Goal: Task Accomplishment & Management: Complete application form

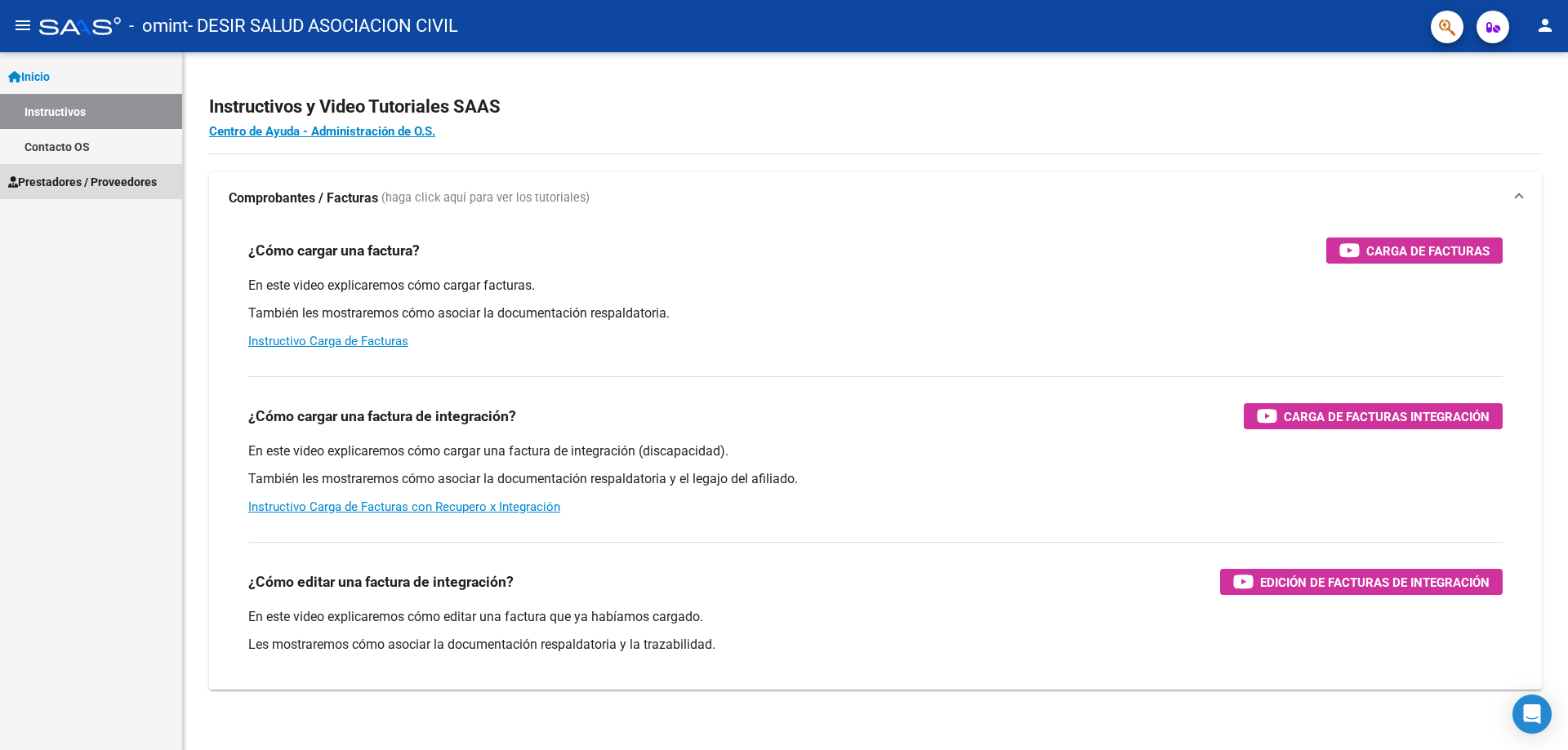
click at [69, 181] on span "Prestadores / Proveedores" at bounding box center [82, 182] width 148 height 18
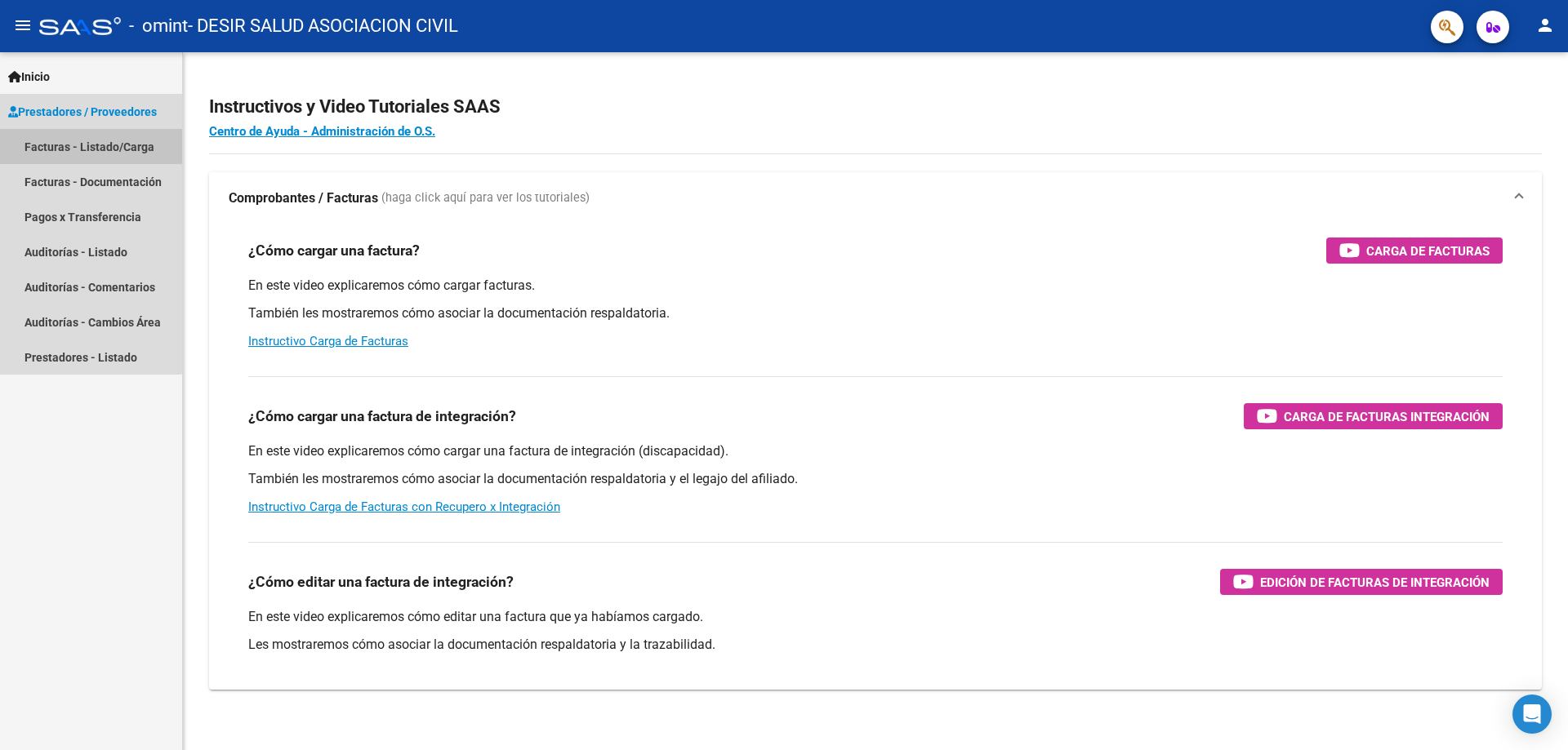
click at [88, 139] on link "Facturas - Listado/Carga" at bounding box center [91, 146] width 182 height 35
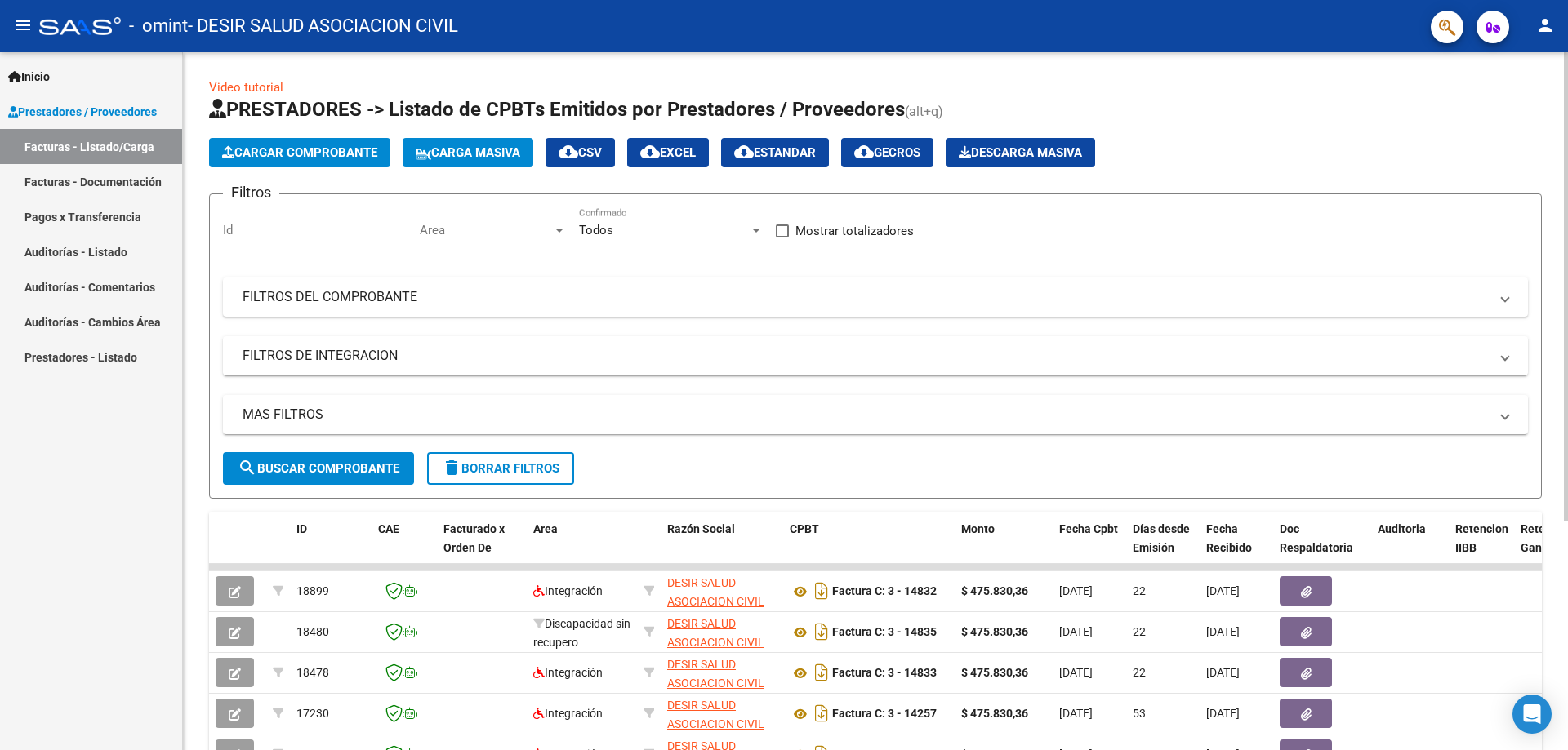
click at [294, 151] on span "Cargar Comprobante" at bounding box center [300, 152] width 155 height 15
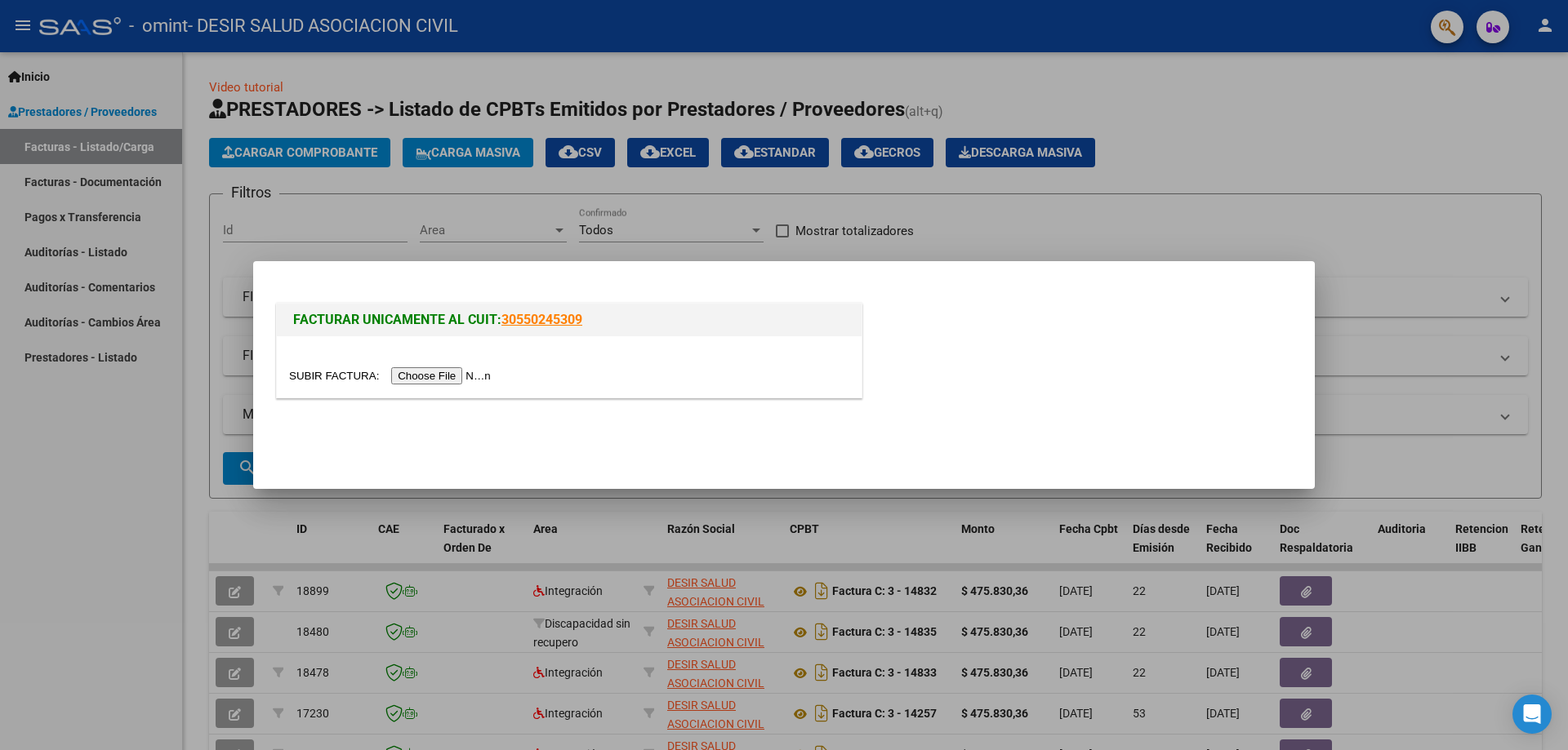
click at [452, 375] on input "file" at bounding box center [392, 376] width 207 height 17
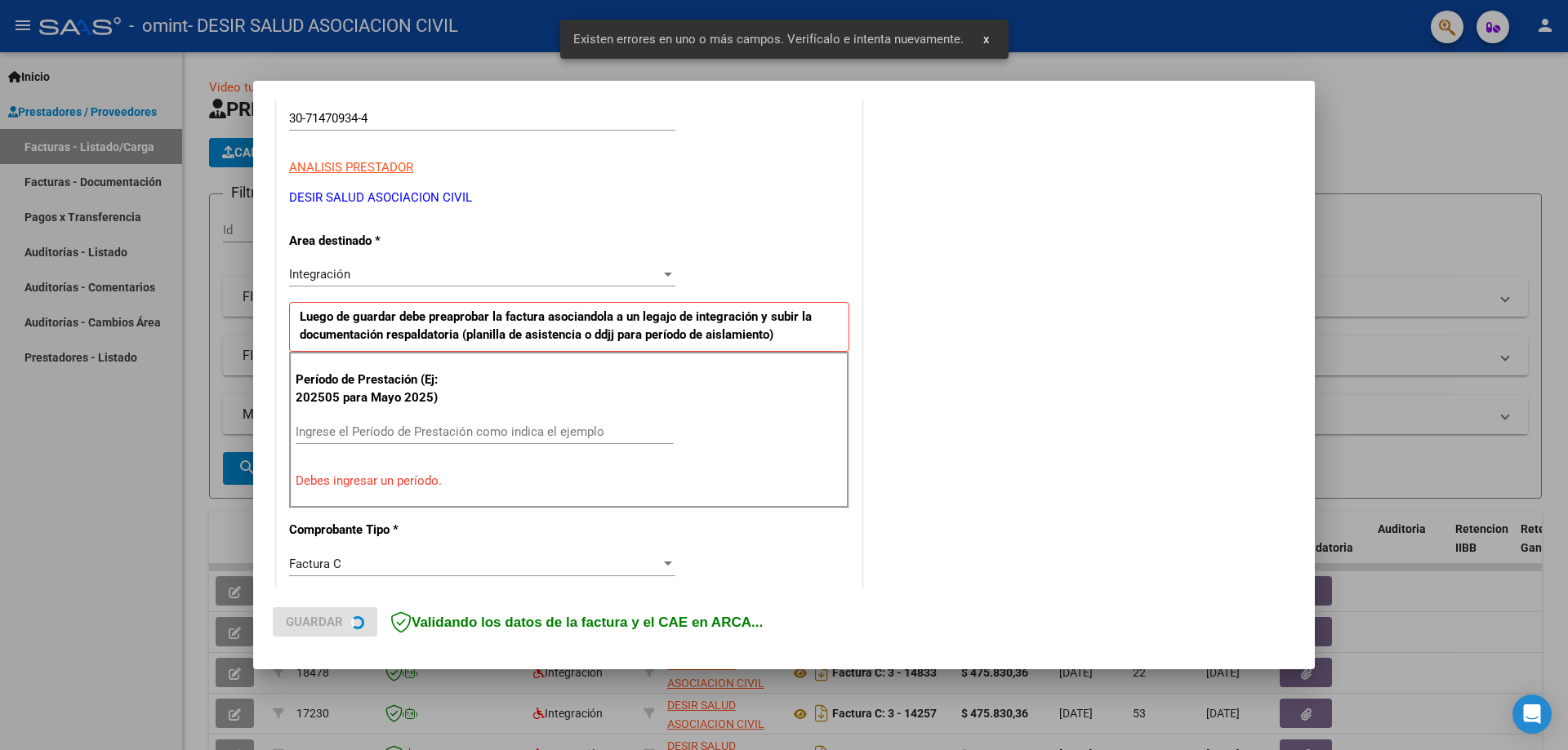
scroll to position [293, 0]
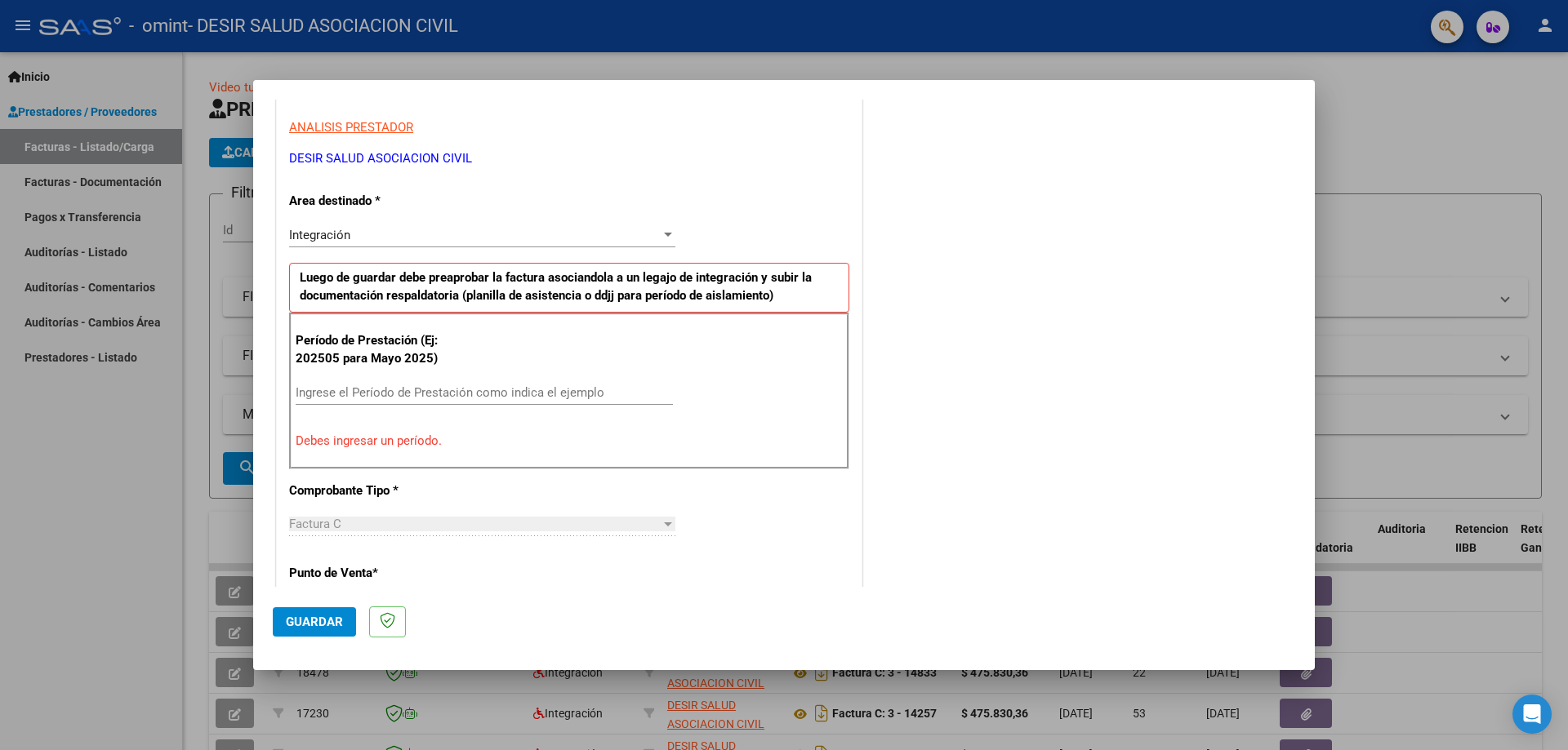
click at [454, 393] on input "Ingrese el Período de Prestación como indica el ejemplo" at bounding box center [484, 392] width 378 height 15
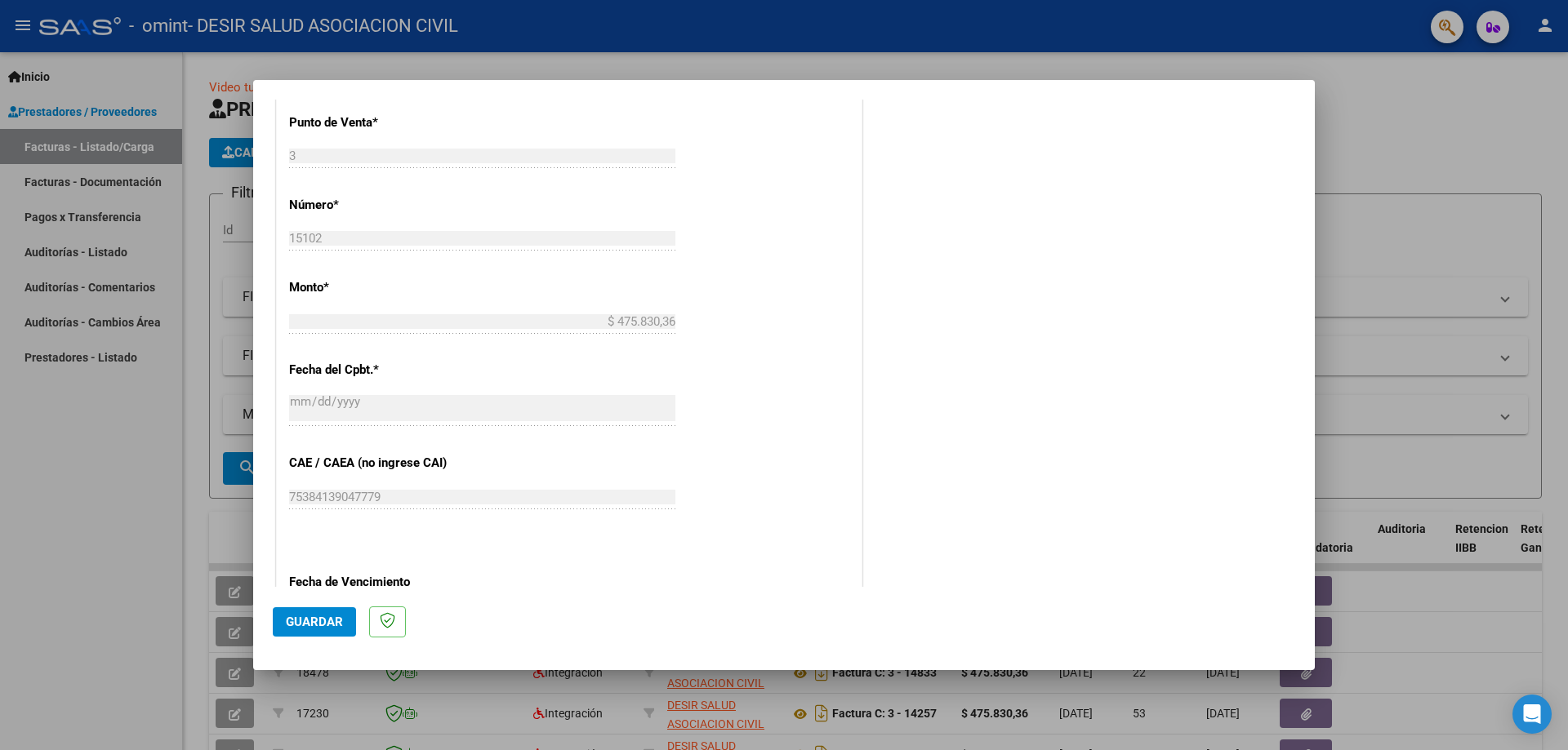
scroll to position [947, 0]
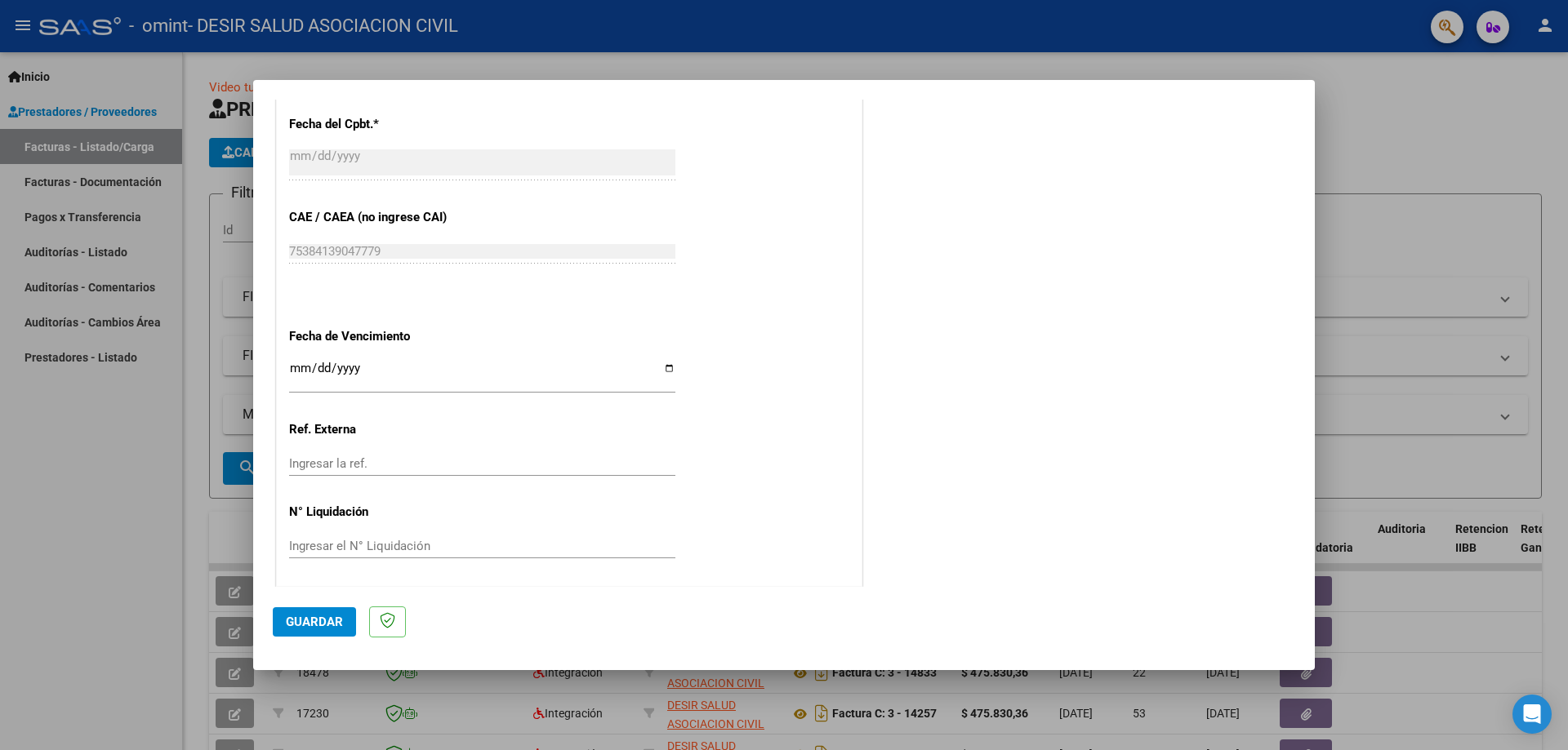
type input "202508"
click at [663, 364] on input "Ingresar la fecha" at bounding box center [482, 374] width 386 height 26
type input "[DATE]"
click at [321, 629] on button "Guardar" at bounding box center [314, 622] width 83 height 29
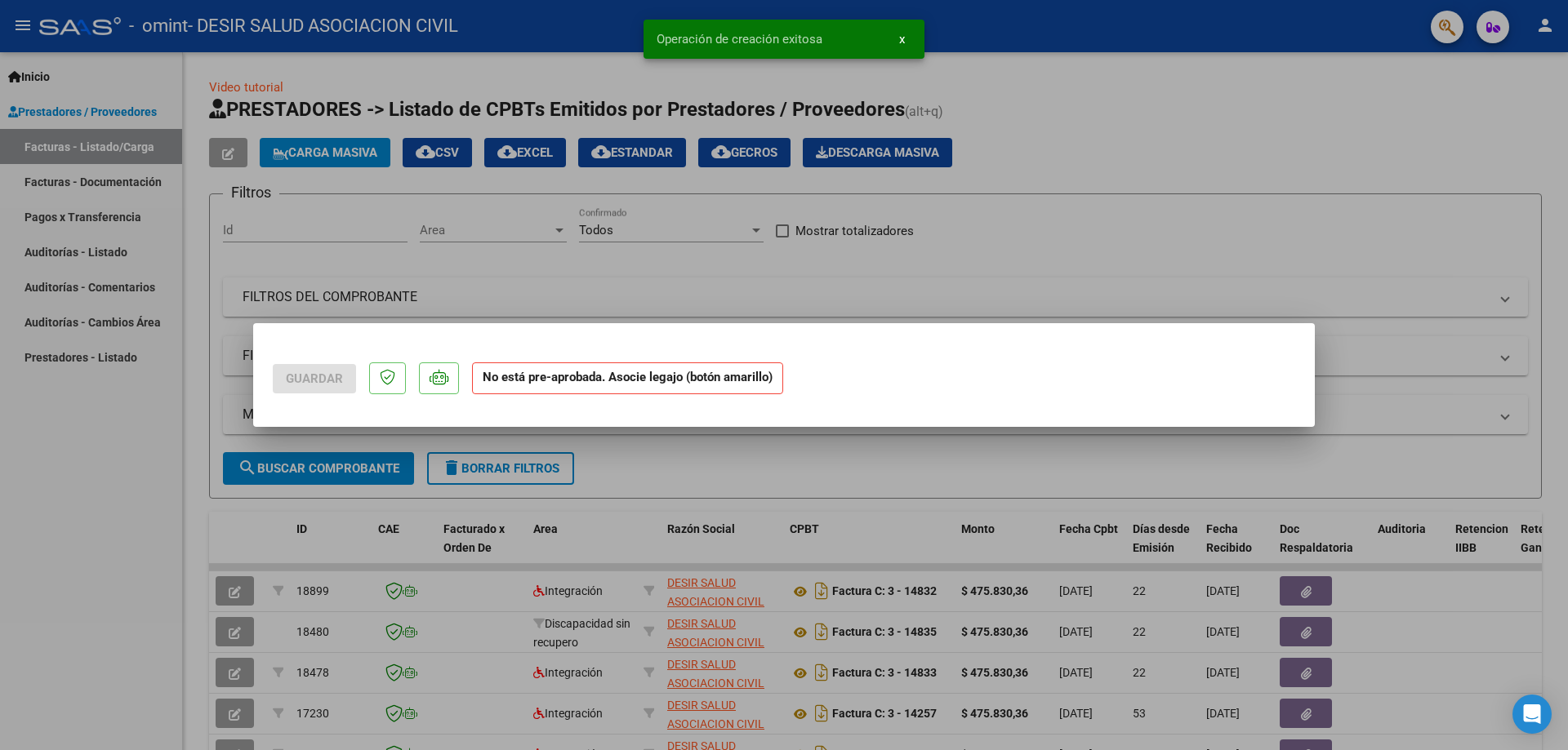
scroll to position [0, 0]
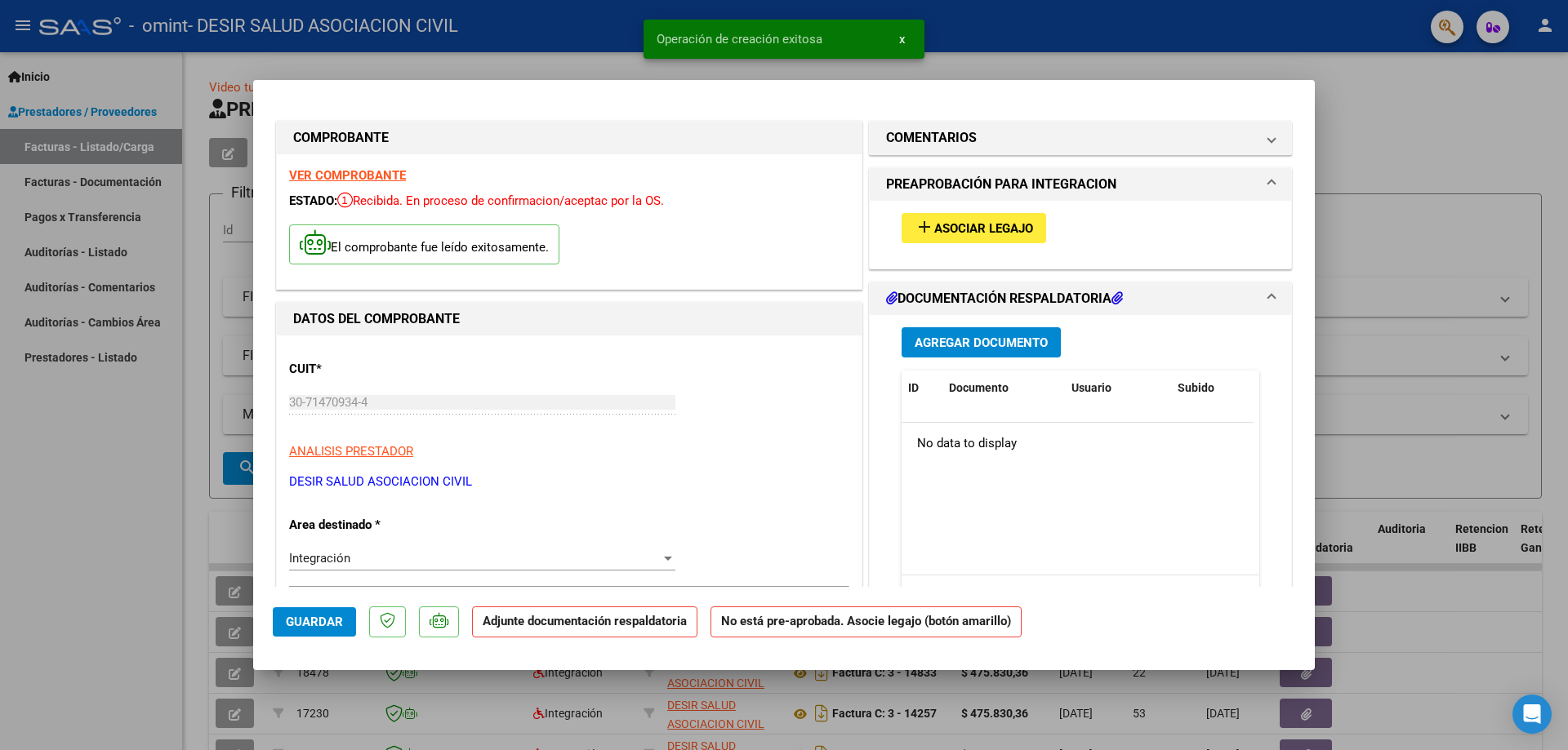
click at [980, 215] on button "add Asociar Legajo" at bounding box center [973, 227] width 144 height 30
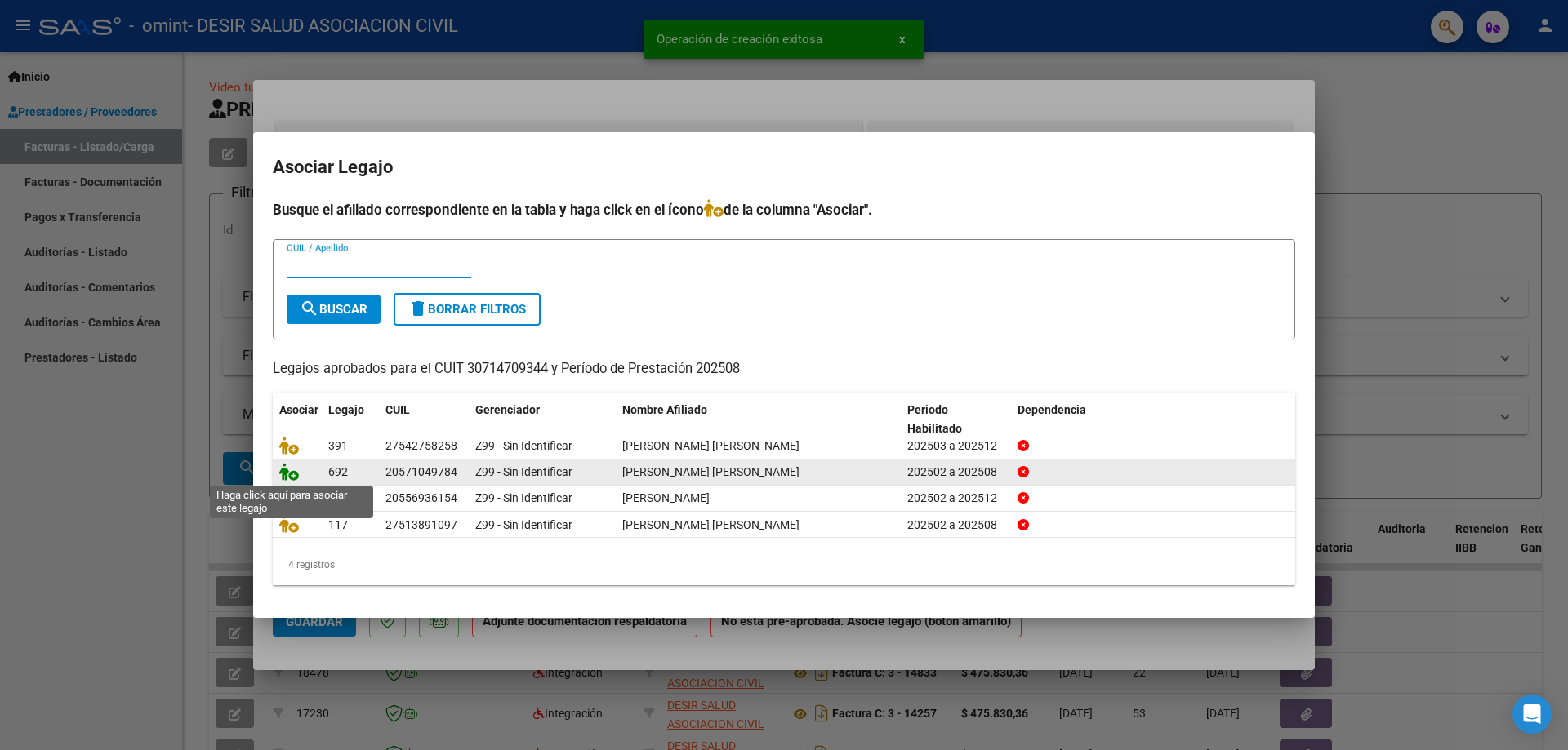
click at [294, 480] on icon at bounding box center [288, 471] width 20 height 18
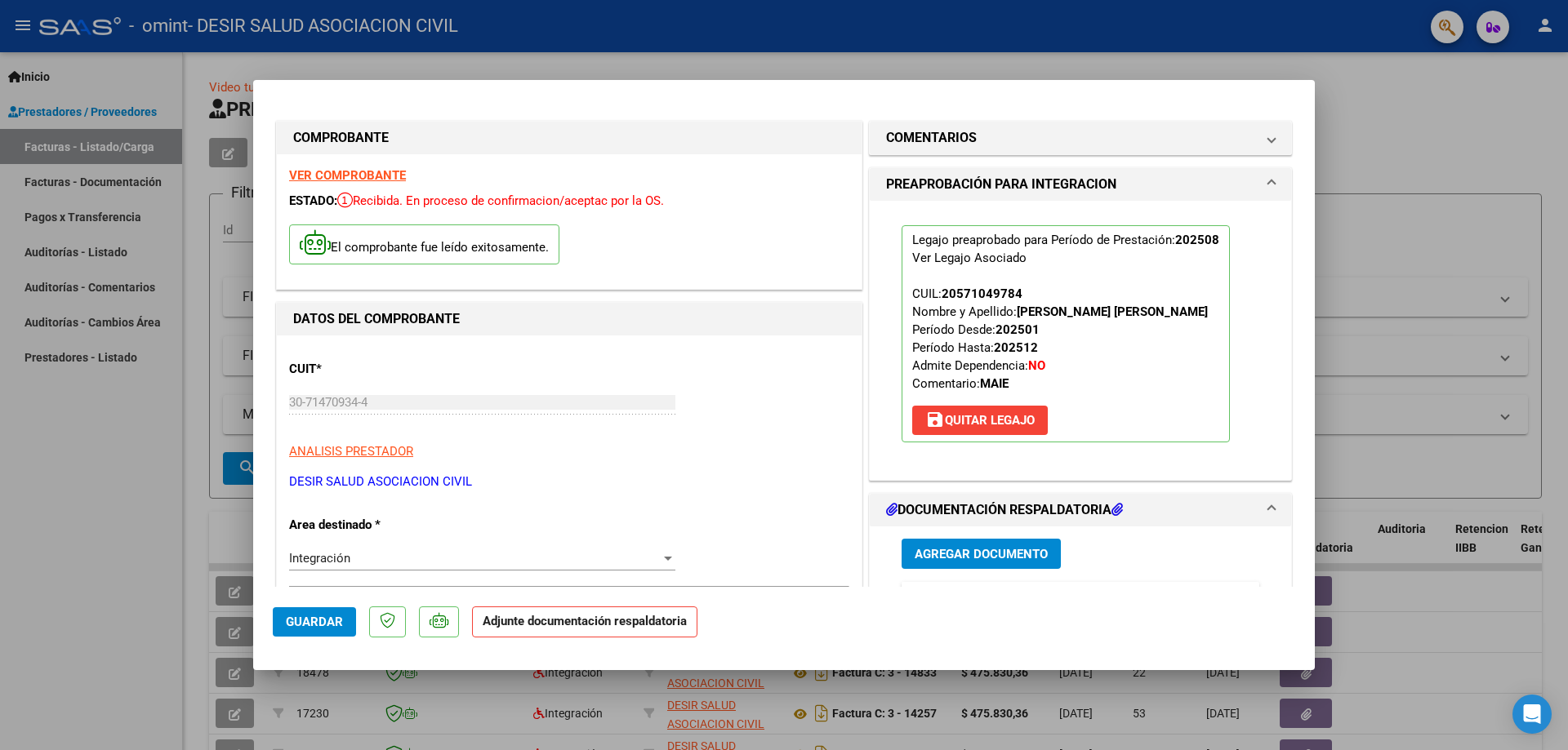
click at [1003, 562] on span "Agregar Documento" at bounding box center [981, 553] width 133 height 15
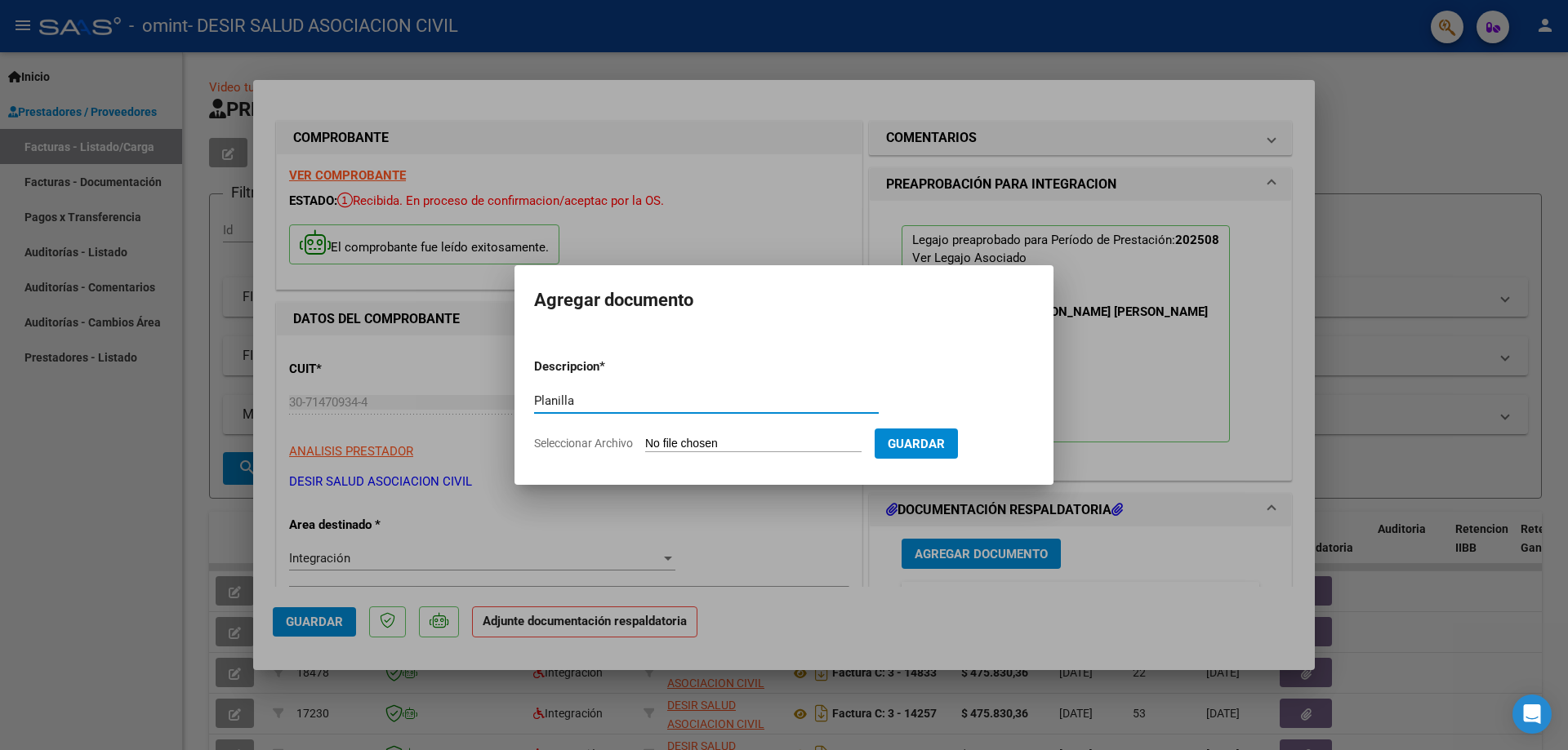
type input "Planilla"
click at [796, 441] on input "Seleccionar Archivo" at bounding box center [754, 445] width 216 height 15
type input "C:\fakepath\[PERSON_NAME]- ok 8.pdf"
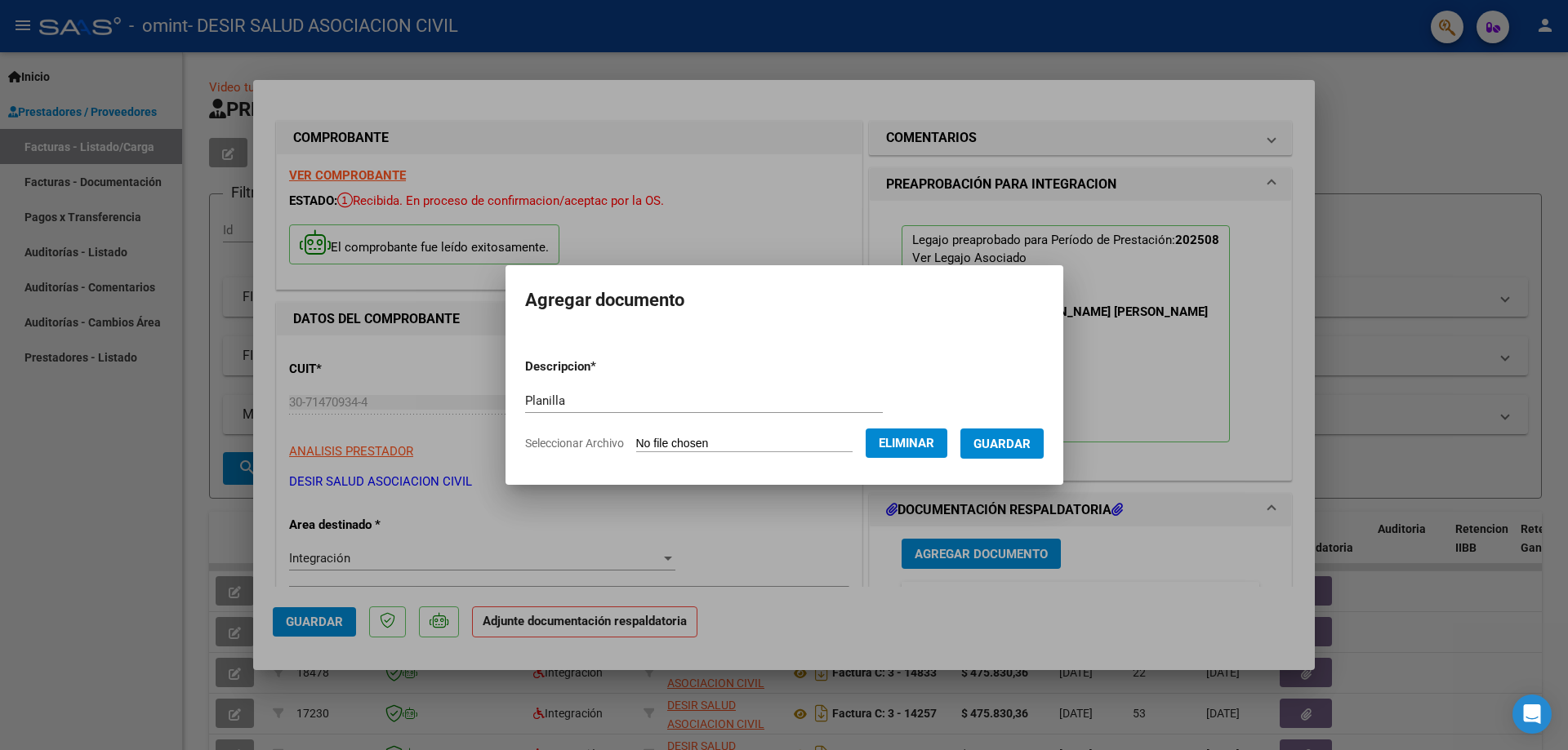
click at [1031, 443] on span "Guardar" at bounding box center [1002, 444] width 58 height 15
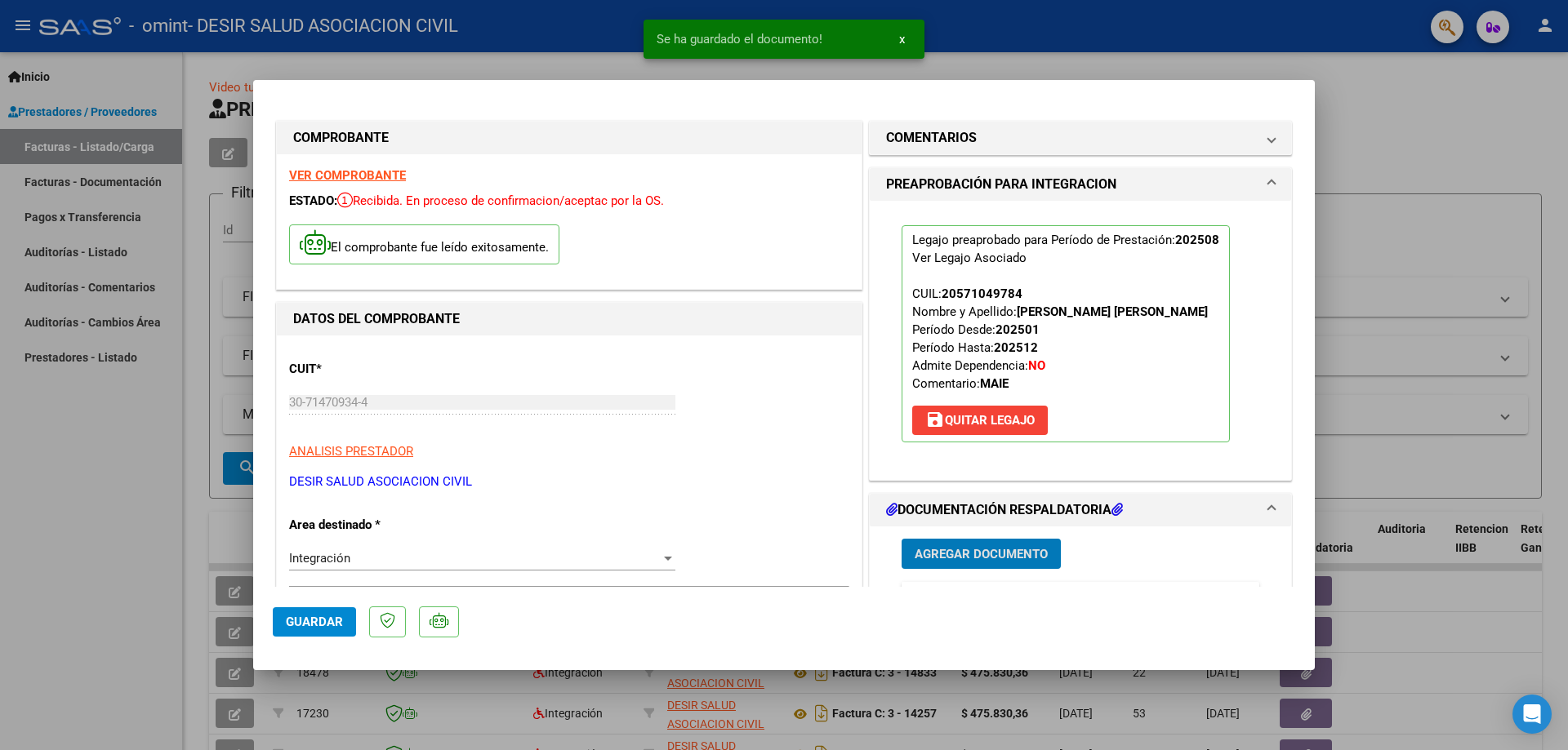
click at [319, 619] on span "Guardar" at bounding box center [314, 621] width 58 height 15
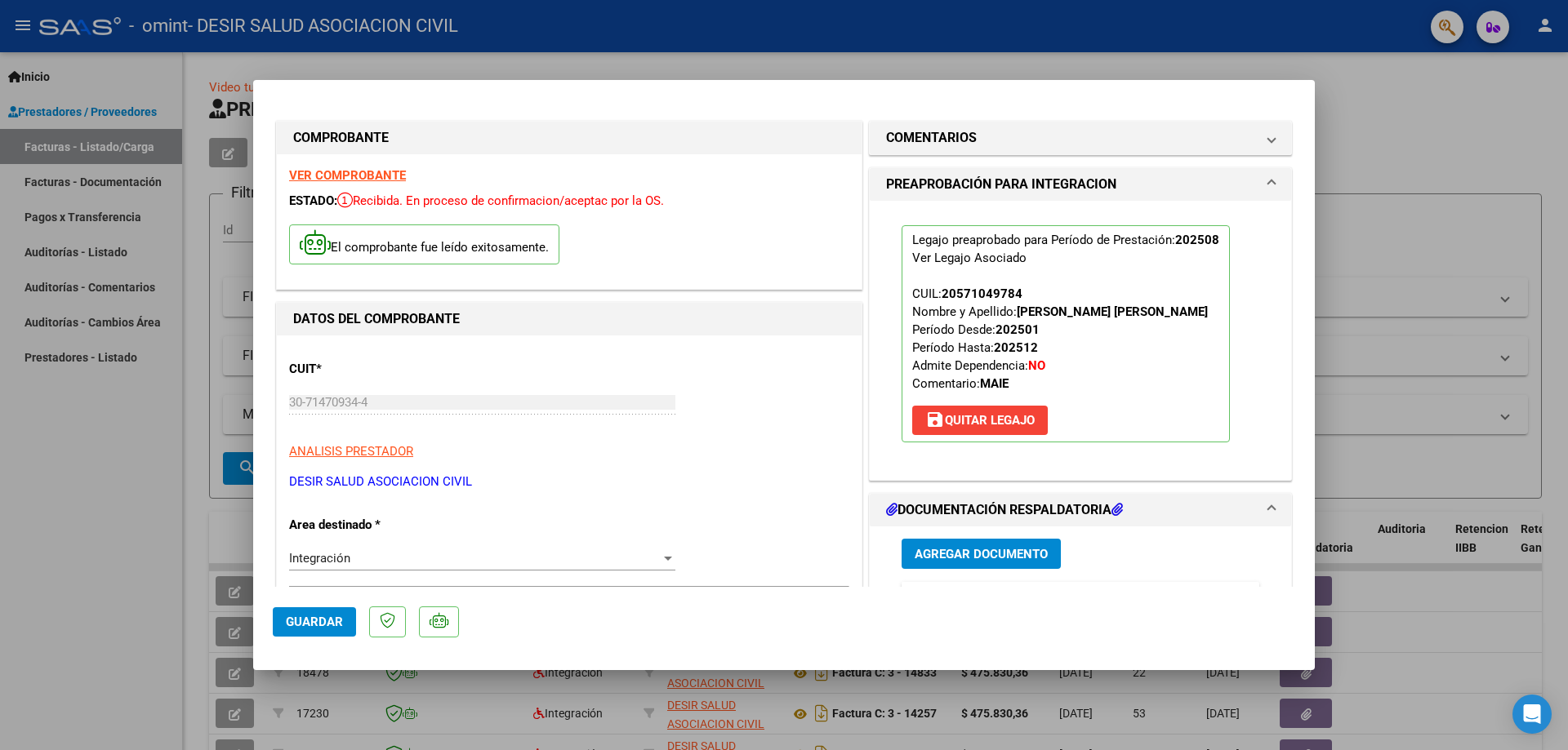
click at [321, 634] on button "Guardar" at bounding box center [314, 622] width 83 height 29
click at [321, 622] on span "Guardar" at bounding box center [314, 621] width 58 height 15
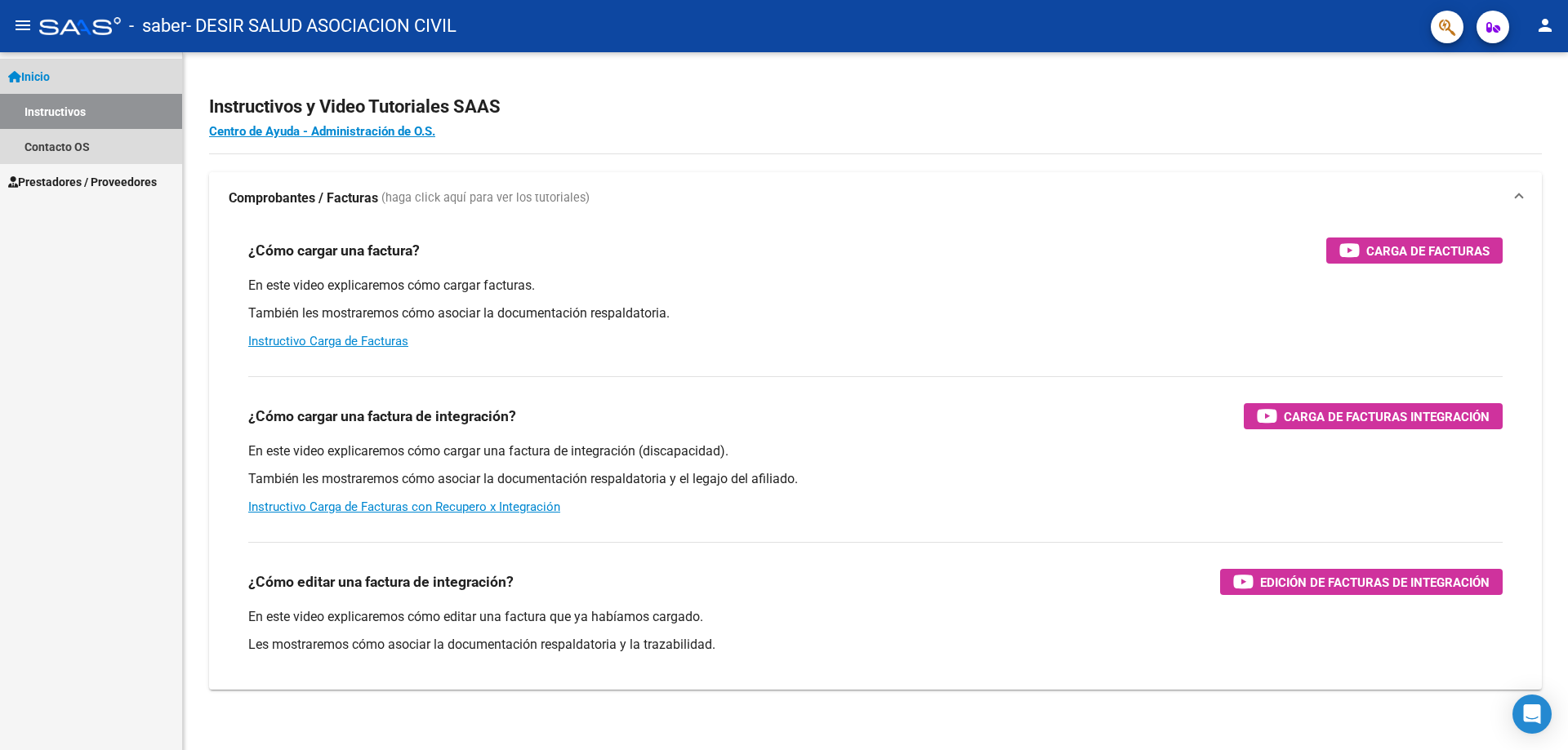
click at [39, 119] on link "Instructivos" at bounding box center [91, 111] width 182 height 35
click at [78, 184] on span "Prestadores / Proveedores" at bounding box center [82, 182] width 148 height 18
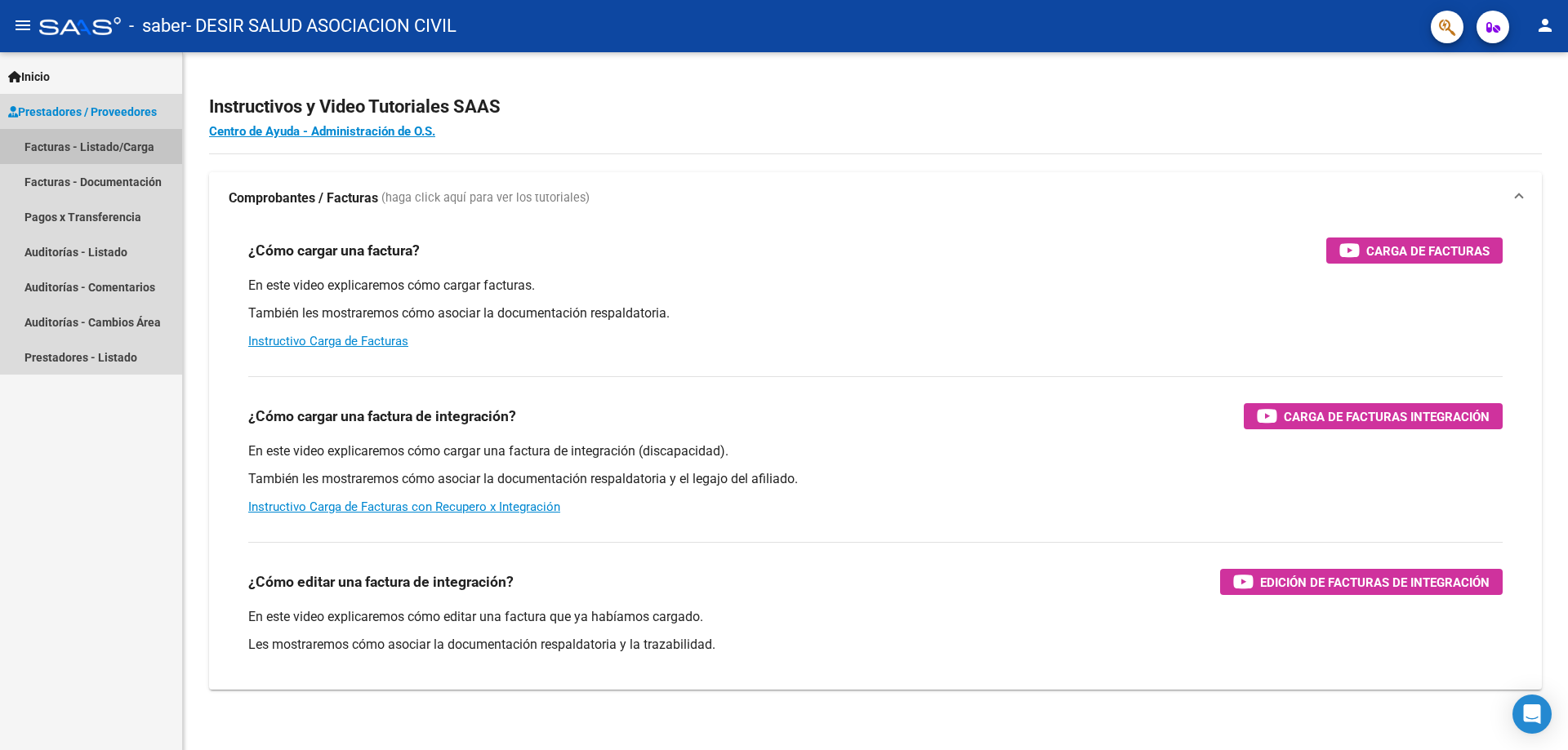
click at [86, 146] on link "Facturas - Listado/Carga" at bounding box center [91, 146] width 182 height 35
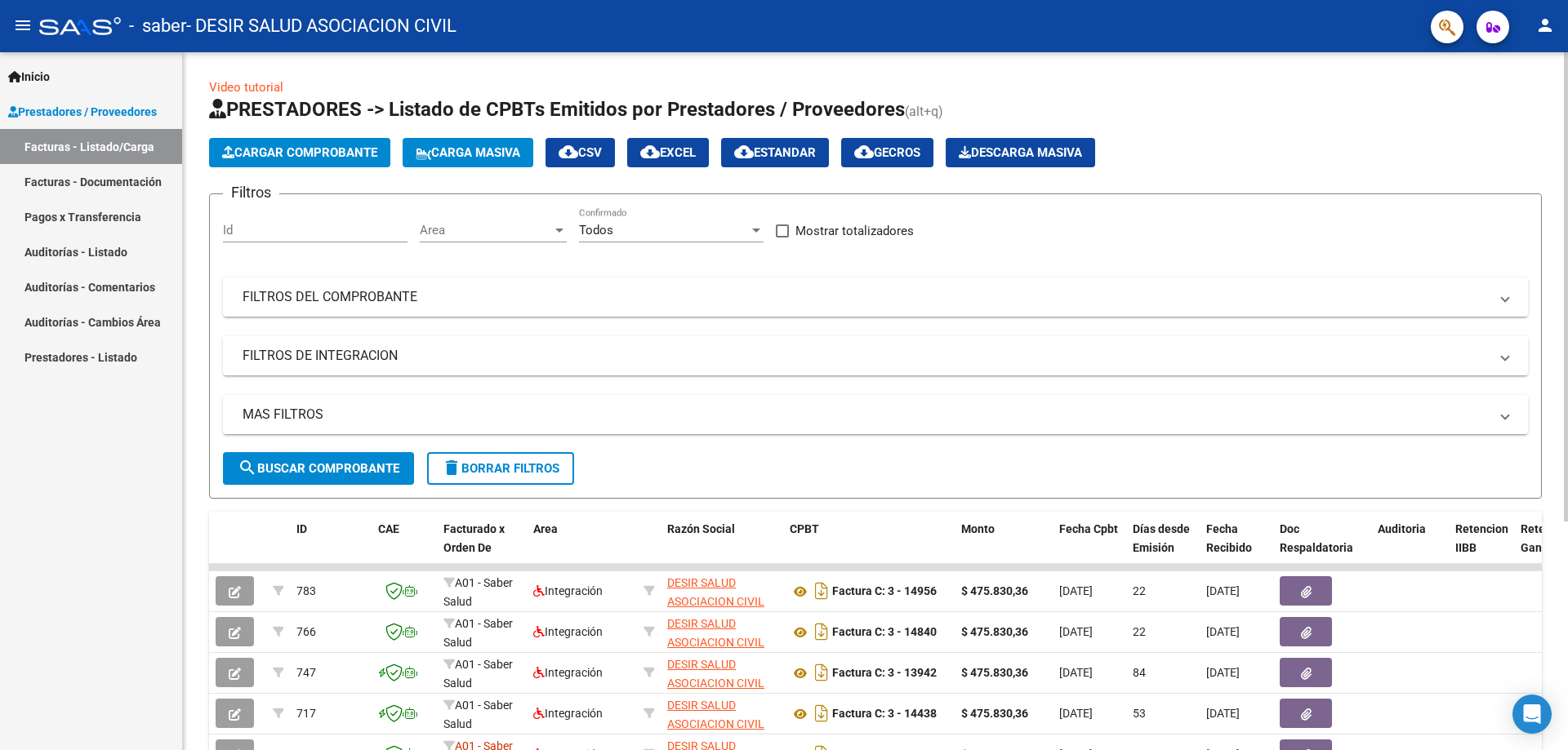
click at [251, 145] on span "Cargar Comprobante" at bounding box center [300, 152] width 155 height 15
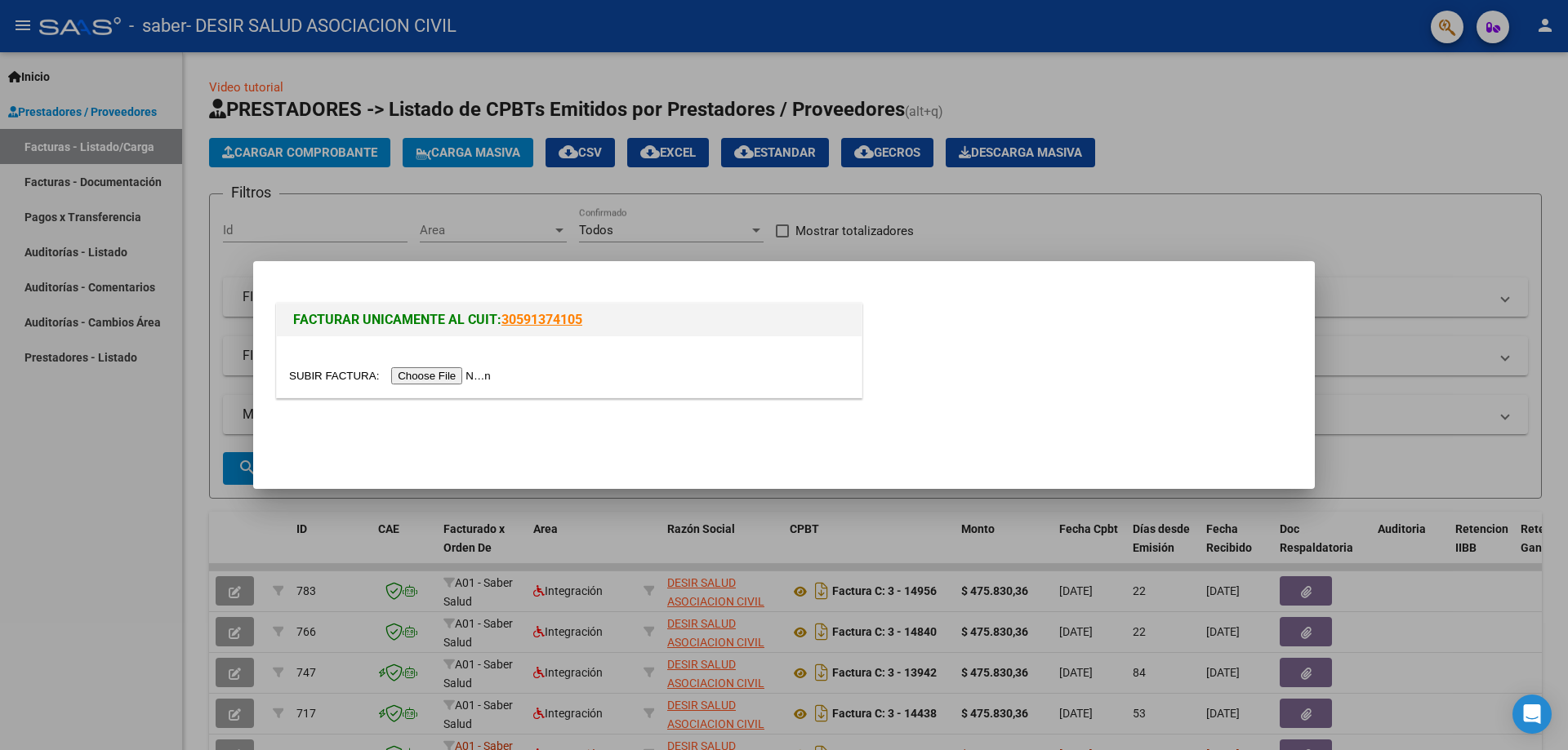
click at [472, 377] on input "file" at bounding box center [392, 376] width 207 height 17
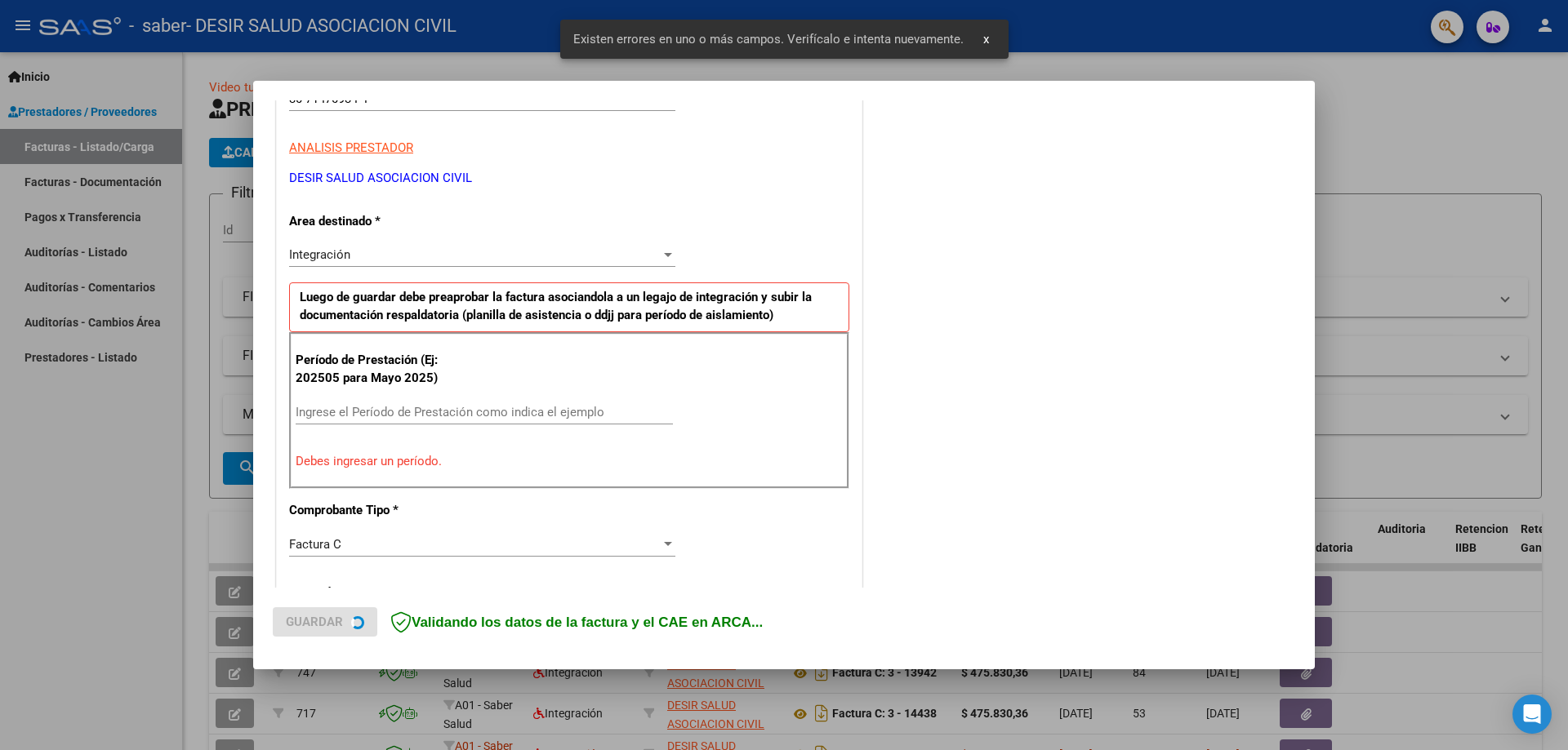
scroll to position [293, 0]
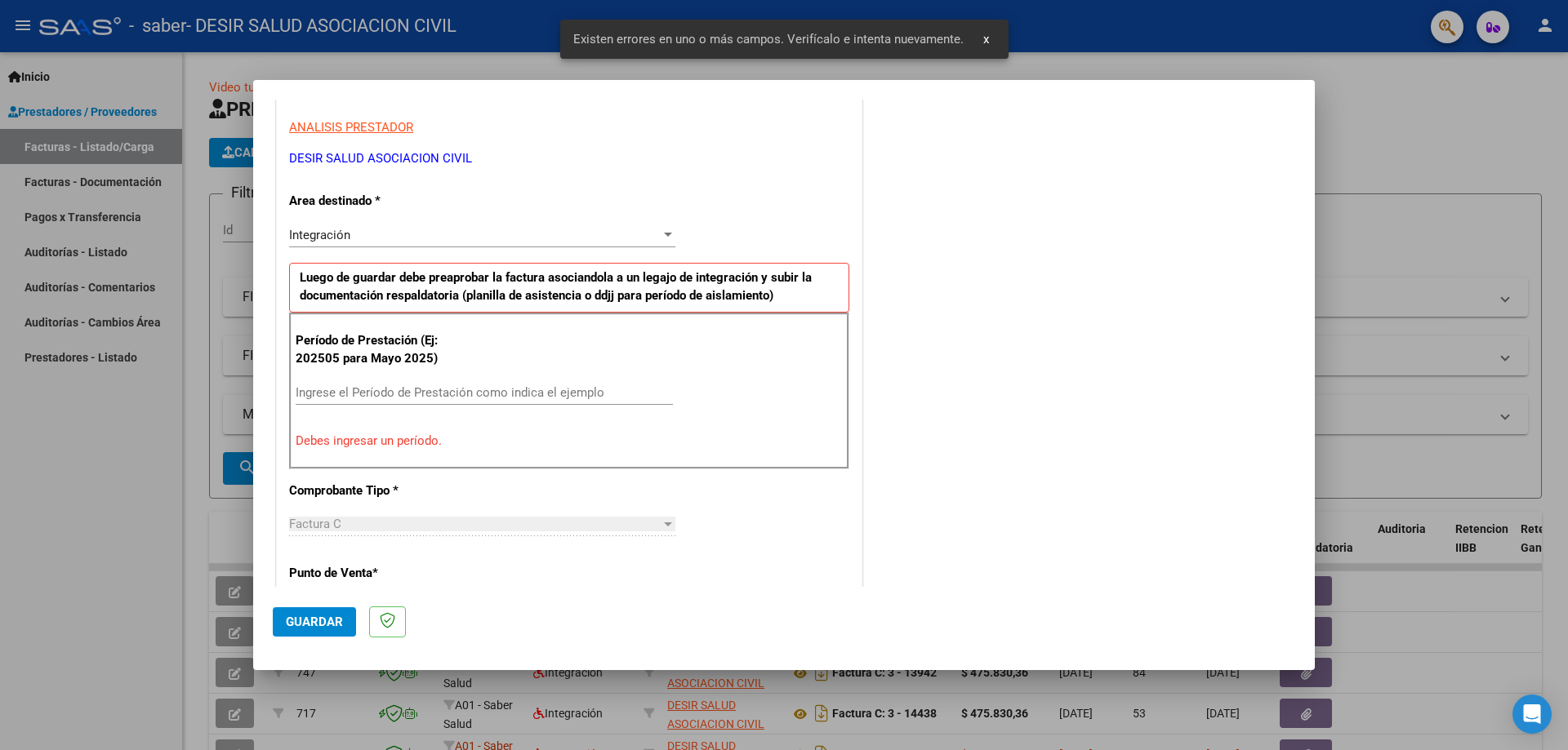
click at [393, 385] on input "Ingrese el Período de Prestación como indica el ejemplo" at bounding box center [484, 392] width 378 height 15
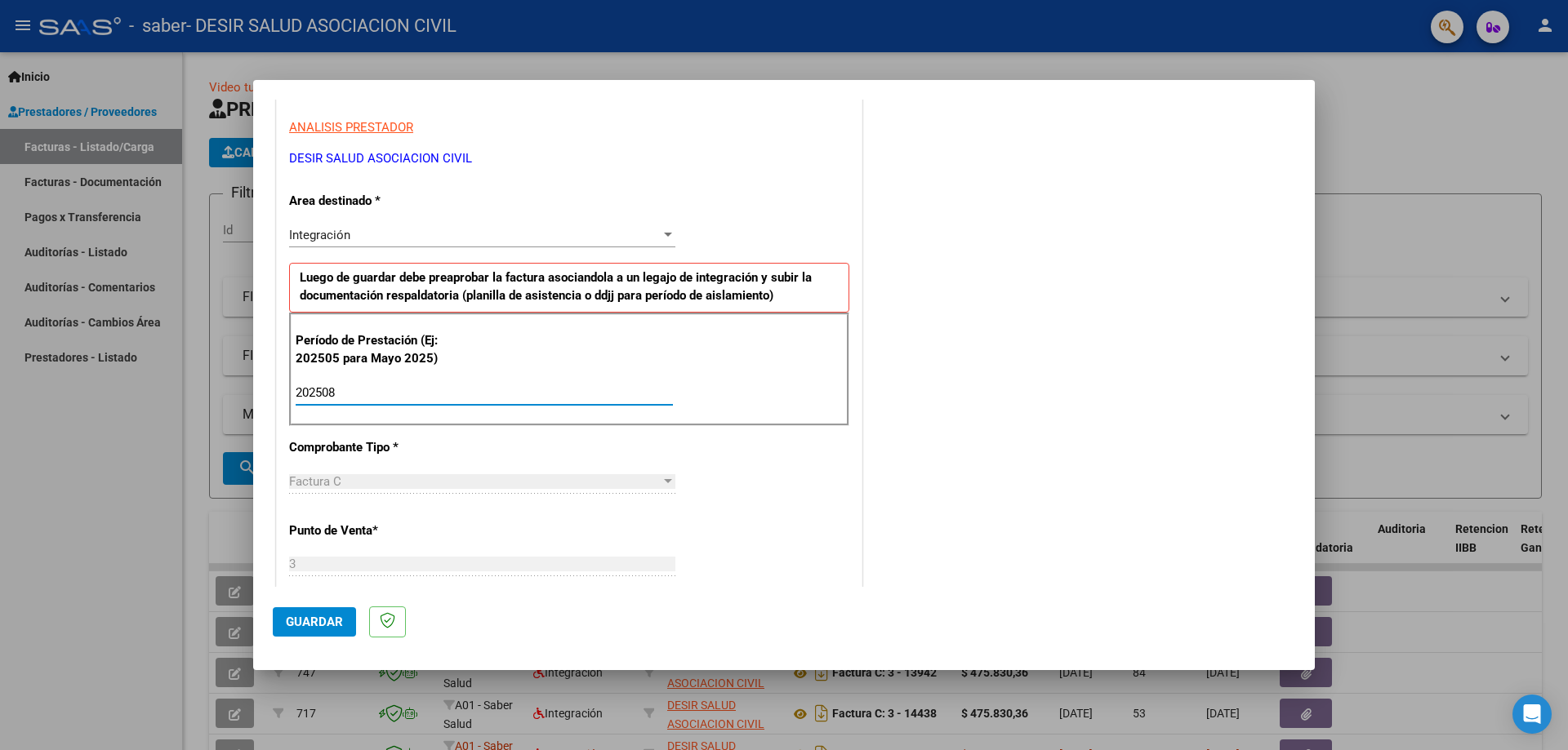
type input "202508"
drag, startPoint x: 738, startPoint y: 442, endPoint x: 747, endPoint y: 446, distance: 9.8
click at [747, 446] on div "CUIT * 30-71470934-4 Ingresar CUIT ANALISIS PRESTADOR DESIR SALUD ASOCIACION CI…" at bounding box center [569, 626] width 584 height 1229
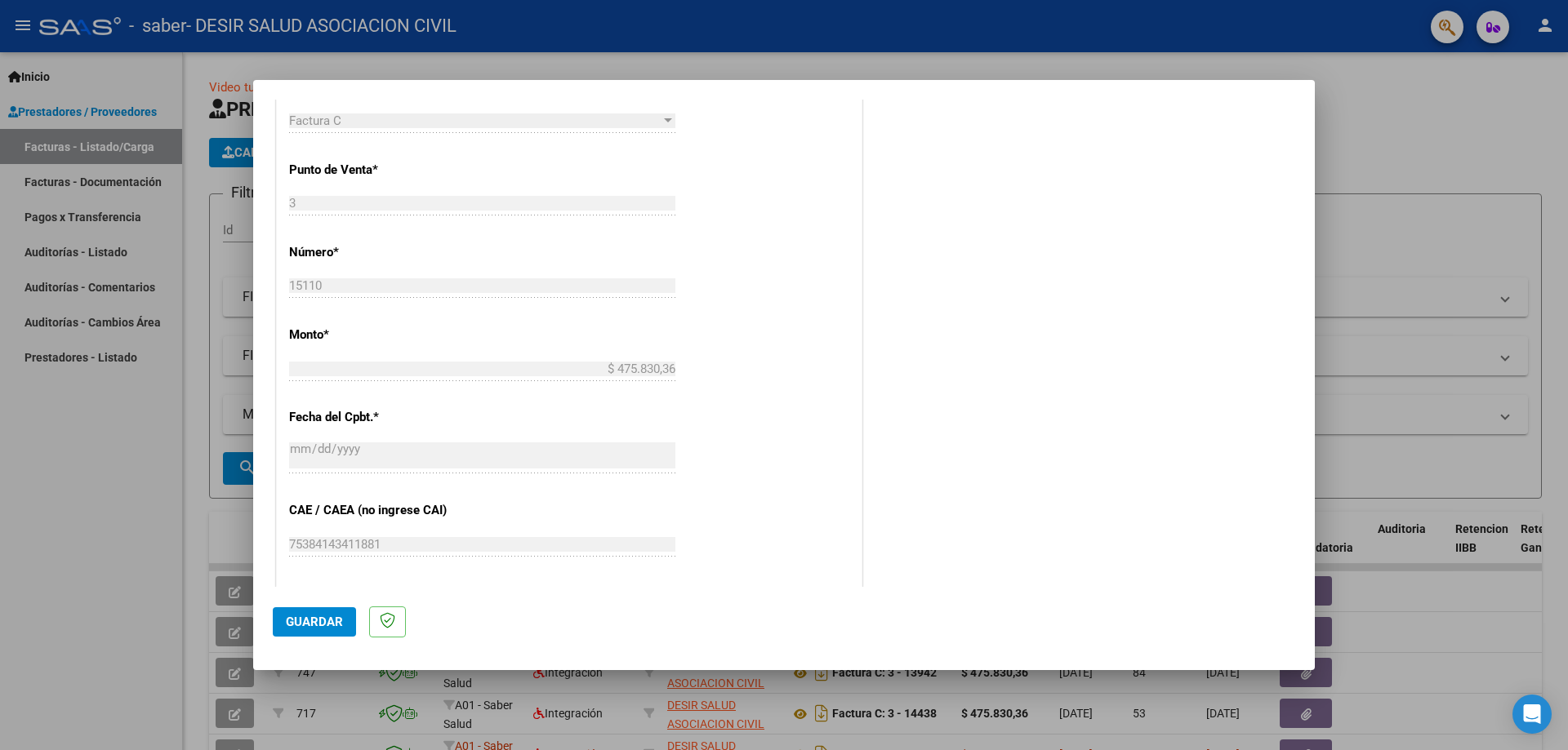
scroll to position [947, 0]
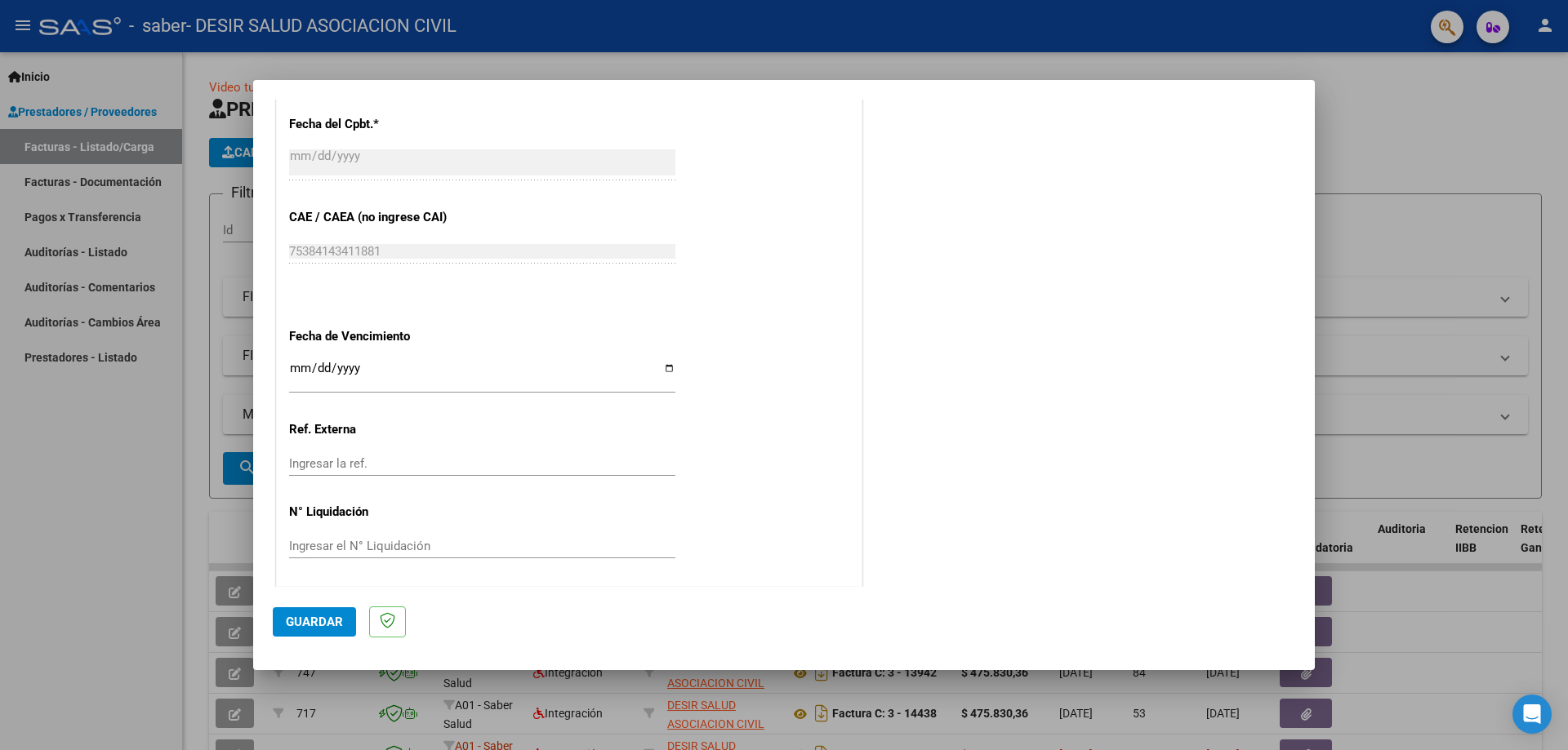
click at [653, 366] on input "Ingresar la fecha" at bounding box center [482, 374] width 386 height 26
click at [663, 365] on input "Ingresar la fecha" at bounding box center [482, 374] width 386 height 26
type input "[DATE]"
click at [335, 626] on span "Guardar" at bounding box center [314, 621] width 58 height 15
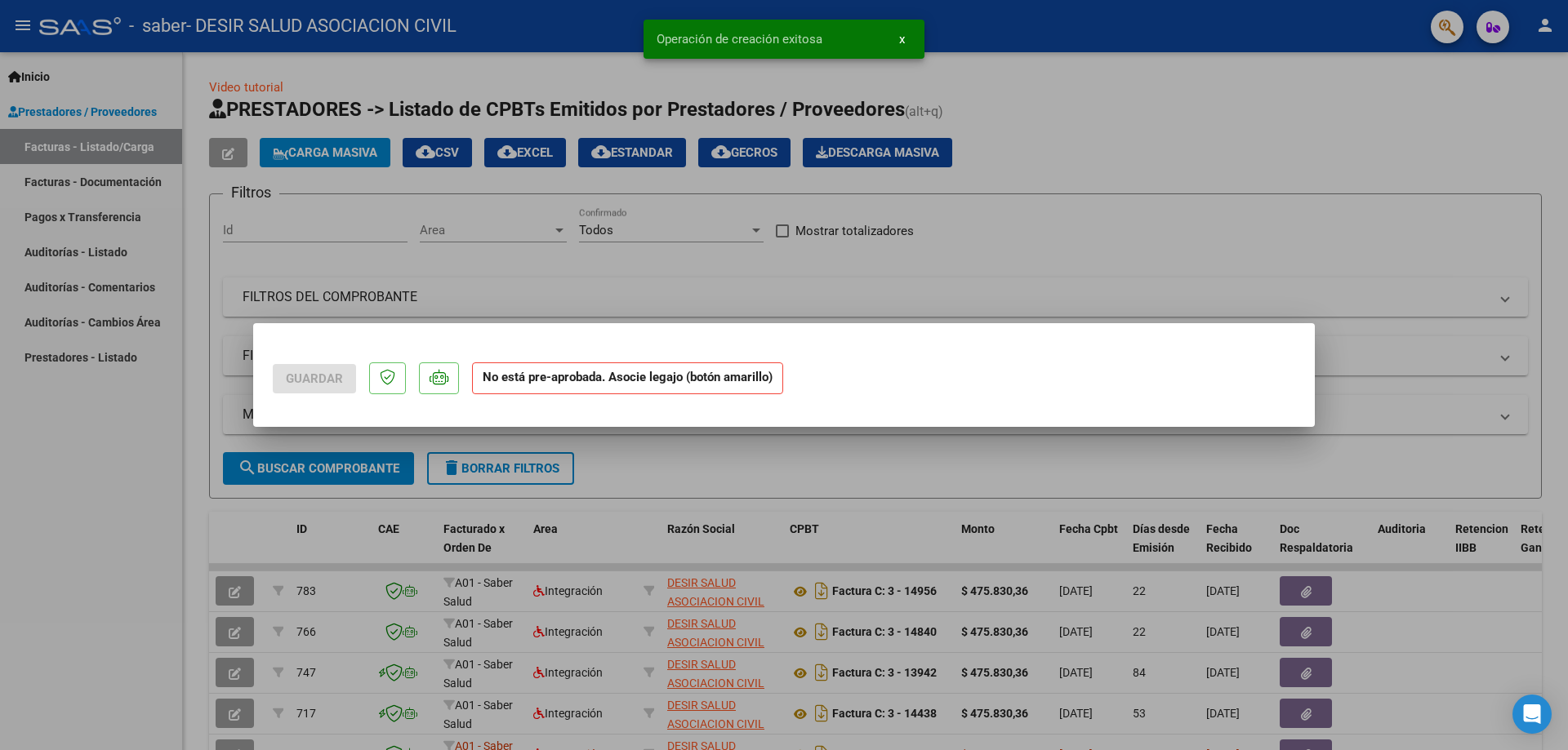
scroll to position [0, 0]
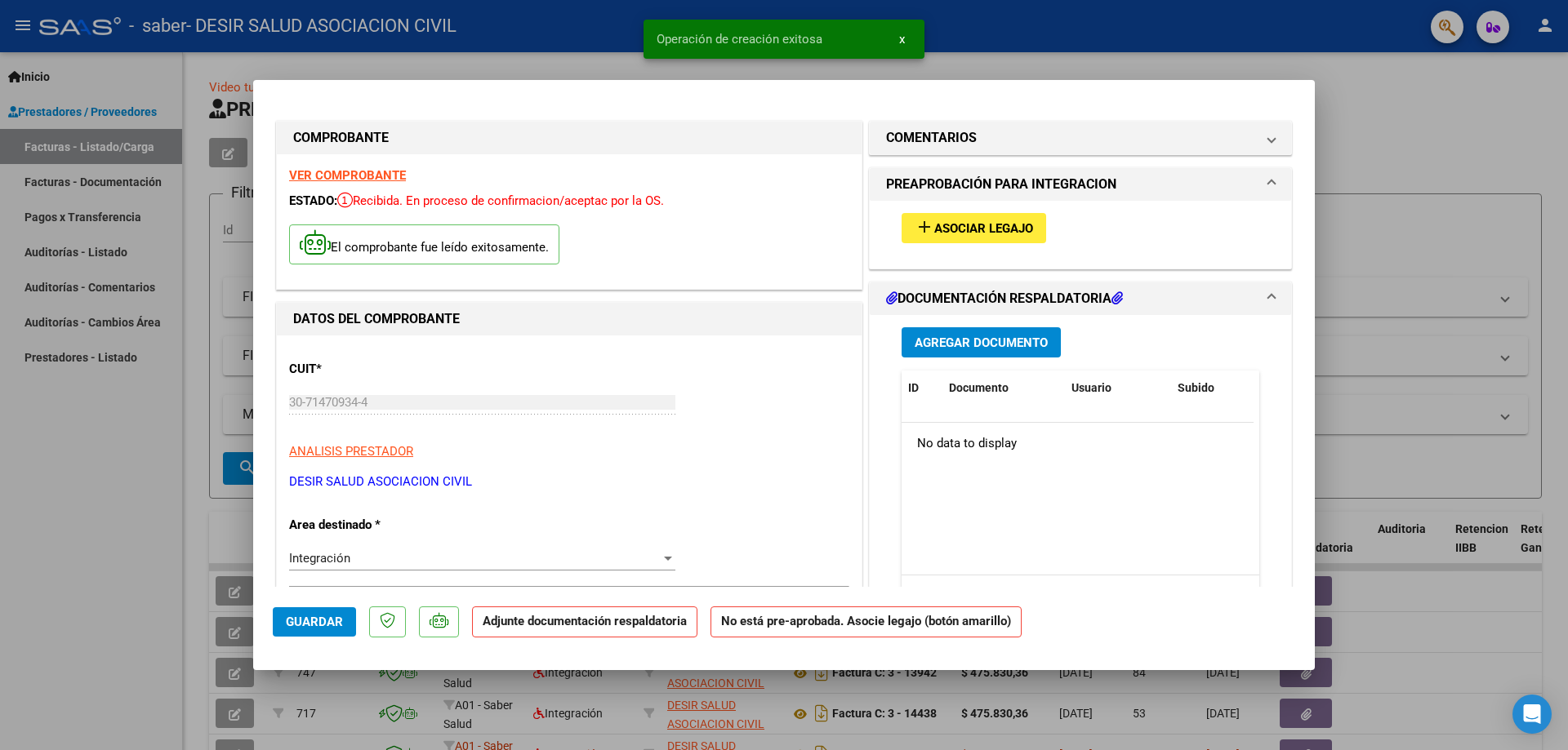
click at [1004, 222] on span "Asociar Legajo" at bounding box center [983, 228] width 99 height 15
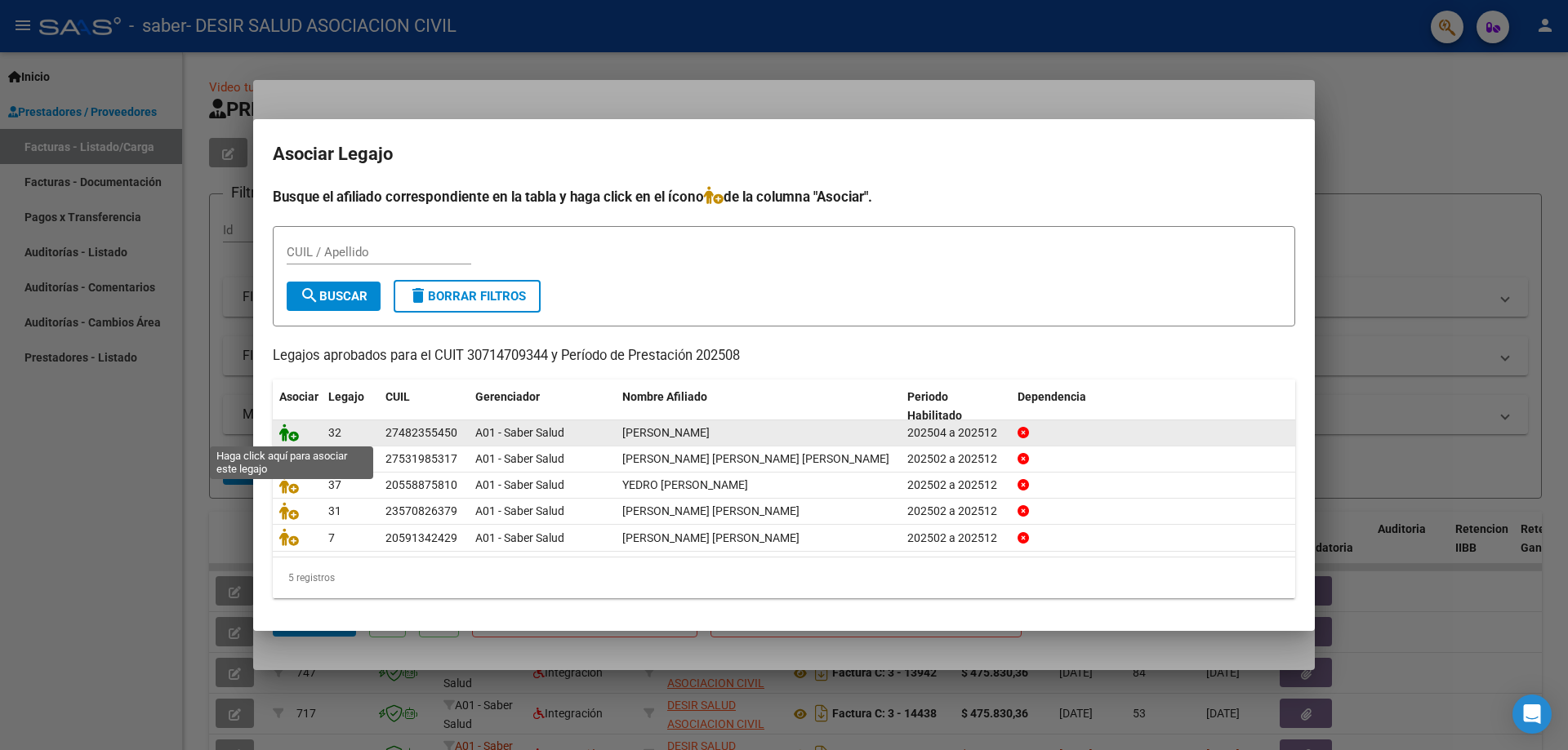
click at [288, 433] on icon at bounding box center [288, 432] width 20 height 18
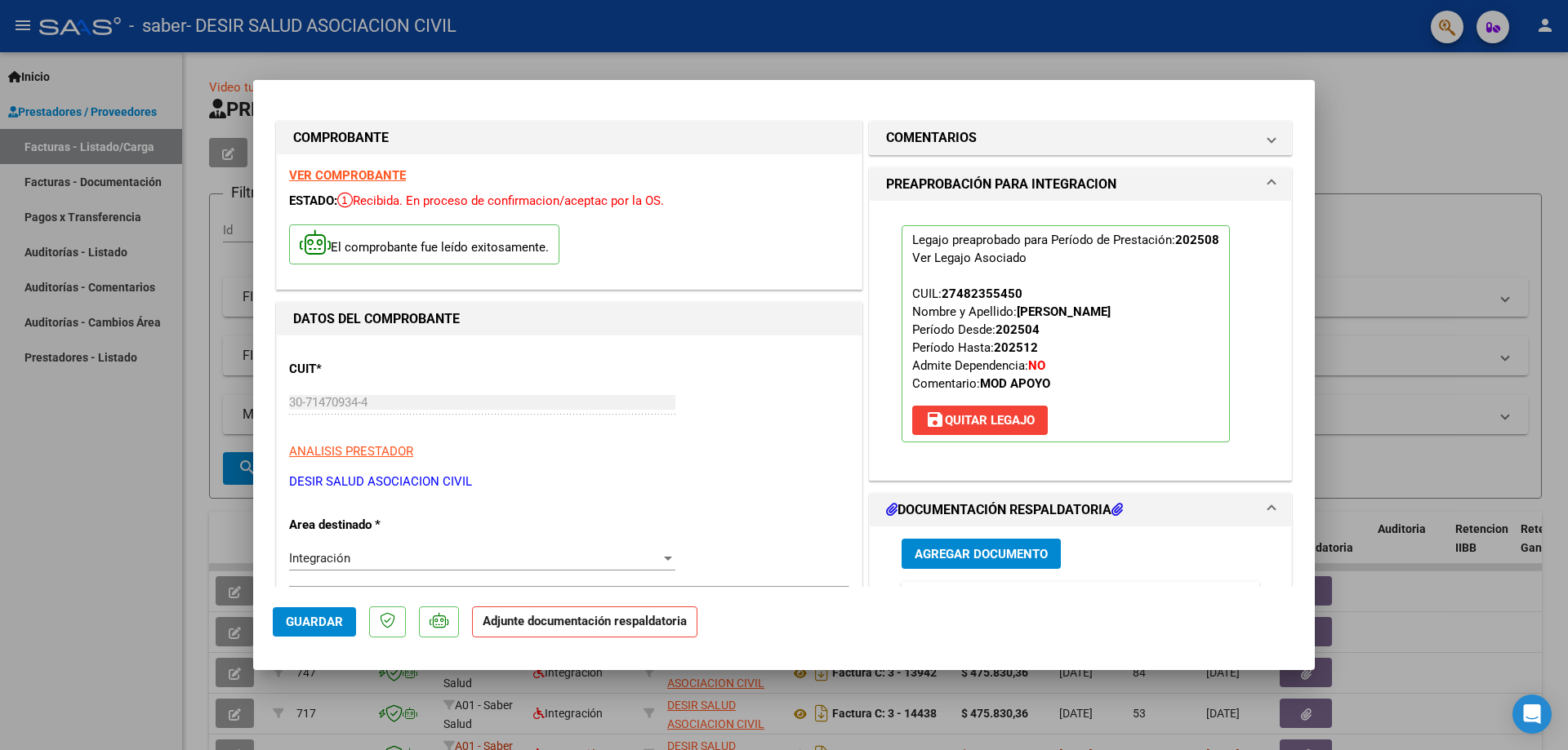
click at [986, 553] on span "Agregar Documento" at bounding box center [981, 553] width 133 height 15
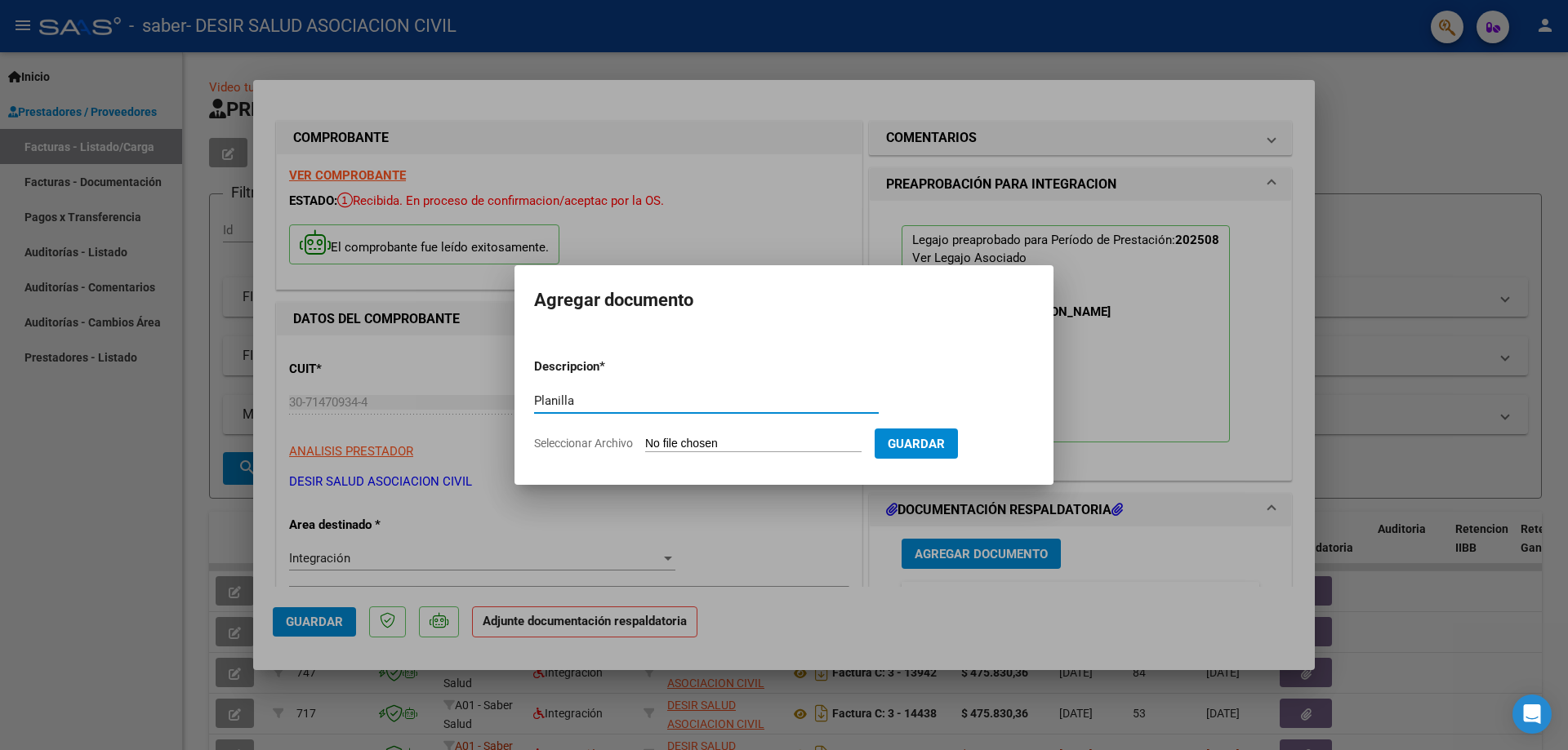
type input "Planilla"
click at [716, 432] on form "Descripcion * Planilla Escriba aquí una descripcion Seleccionar Archivo Guardar" at bounding box center [784, 404] width 499 height 119
click at [711, 442] on input "Seleccionar Archivo" at bounding box center [754, 445] width 216 height 15
type input "C:\fakepath\Abril Miranda OK 8.pdf"
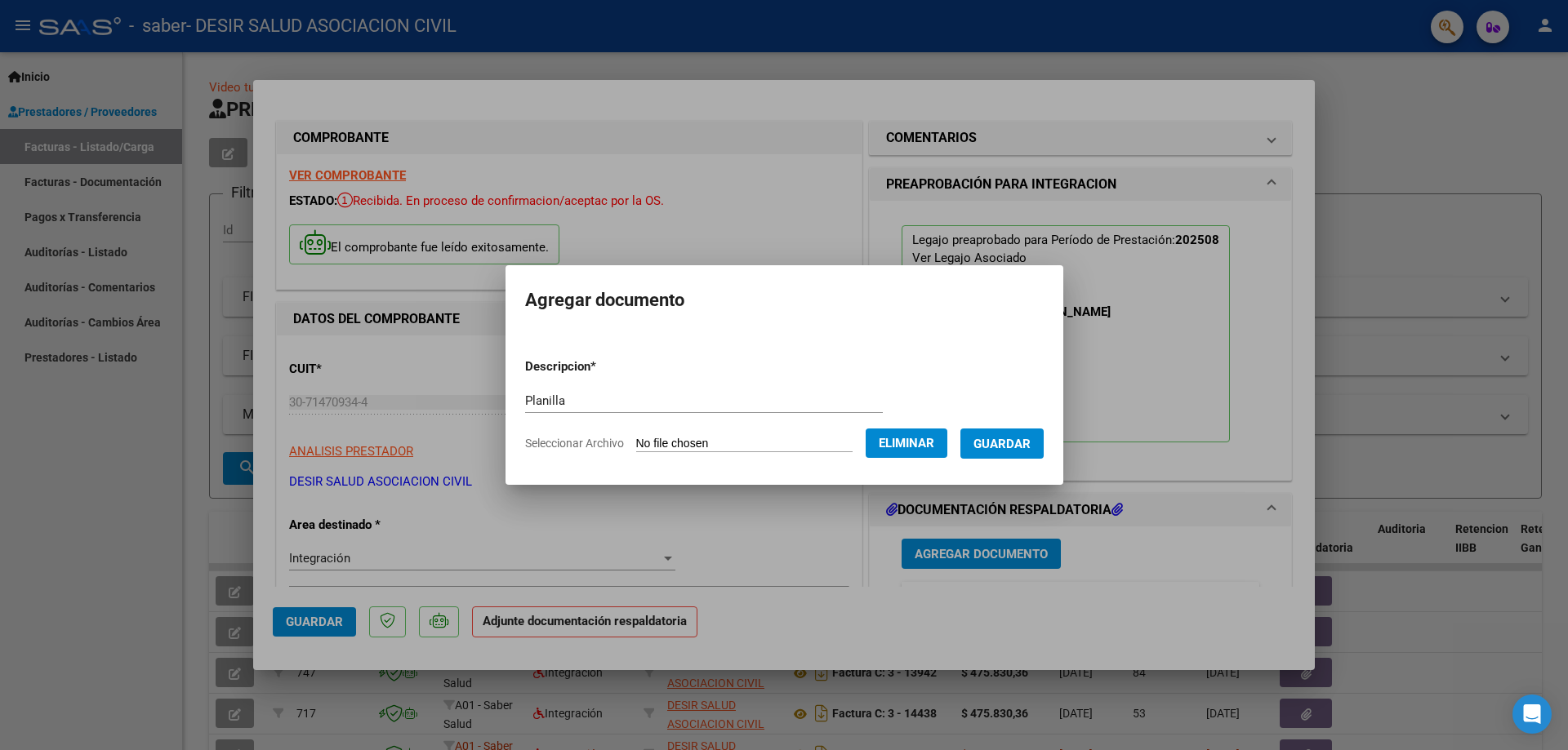
click at [1023, 451] on span "Guardar" at bounding box center [1002, 444] width 58 height 15
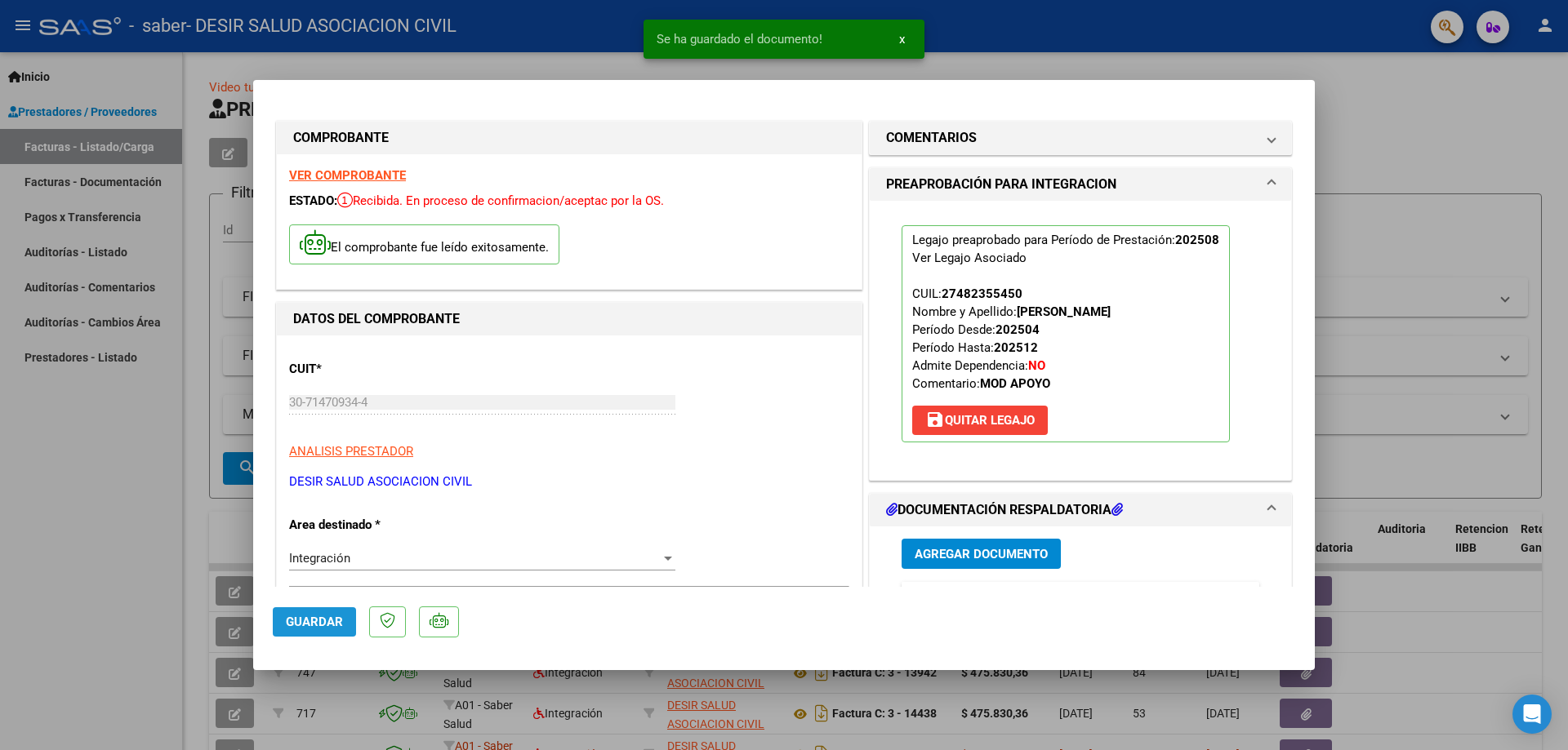
click at [318, 626] on span "Guardar" at bounding box center [314, 621] width 58 height 15
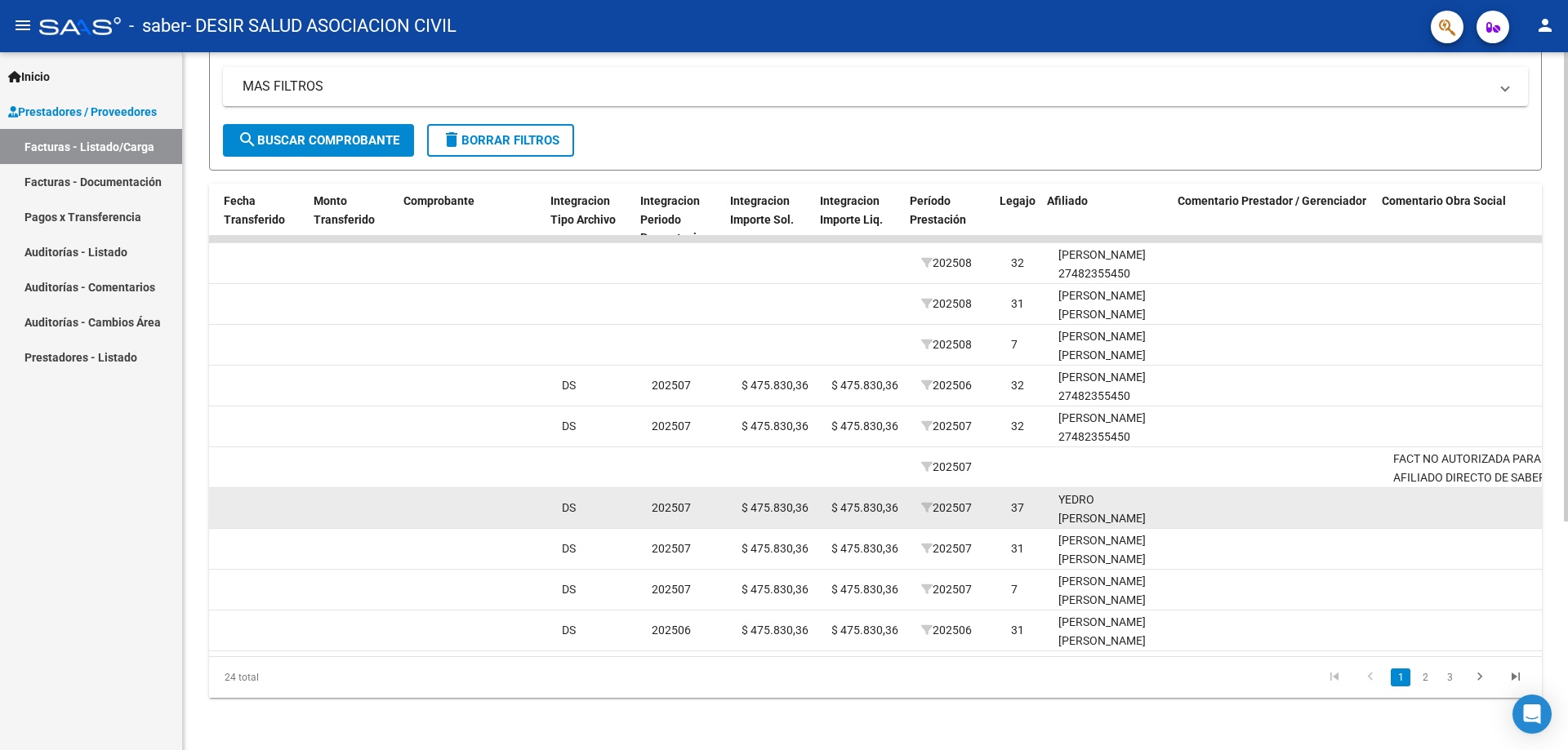
scroll to position [0, 1427]
